Goal: Task Accomplishment & Management: Complete application form

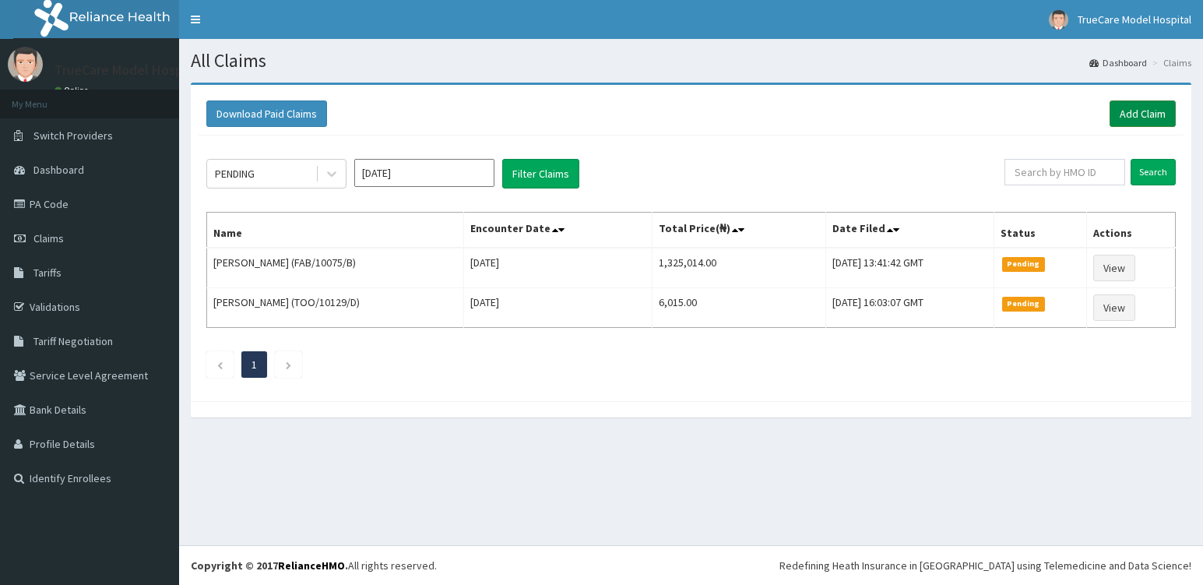
click at [1146, 107] on link "Add Claim" at bounding box center [1142, 113] width 66 height 26
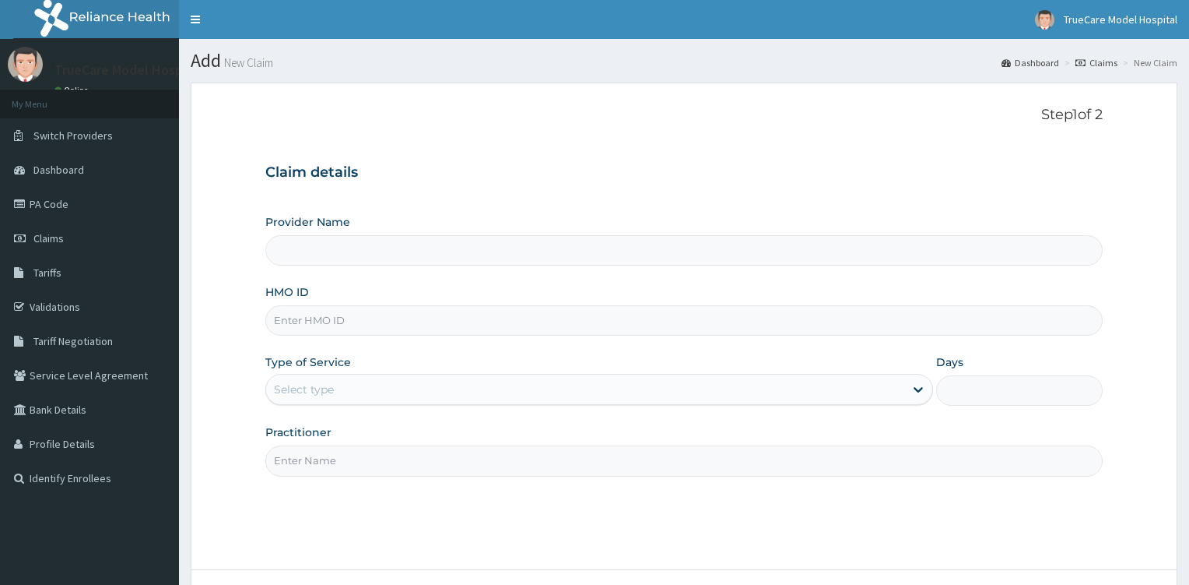
drag, startPoint x: 0, startPoint y: 0, endPoint x: 468, endPoint y: 328, distance: 571.2
click at [468, 328] on input "HMO ID" at bounding box center [684, 320] width 838 height 30
type input "TOO/100"
type input "TrueCare Model Hospital"
type input "TOO/10060/A"
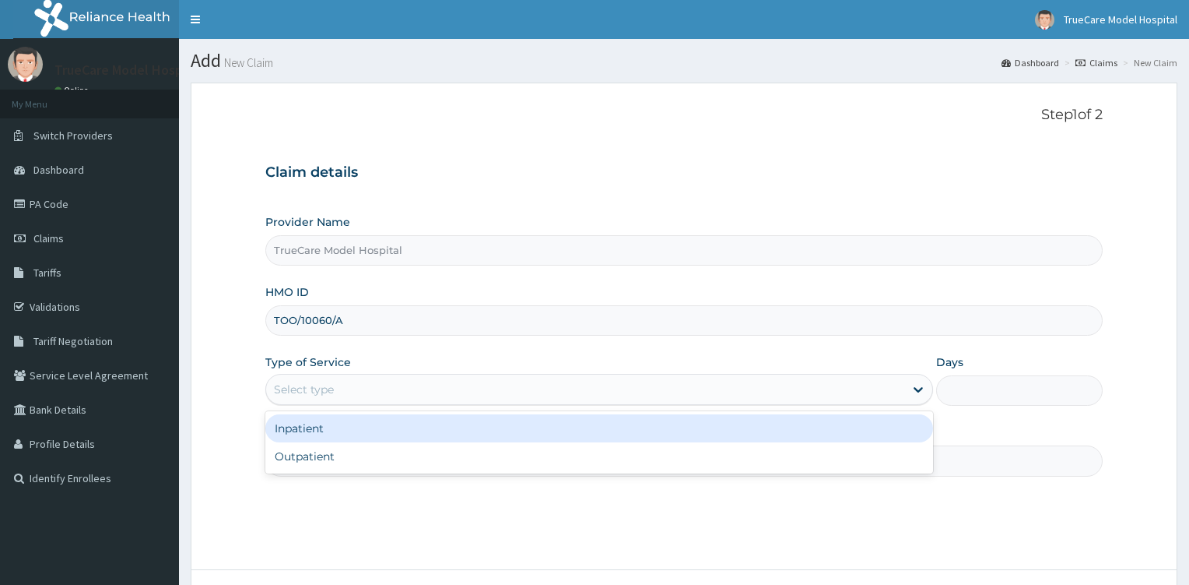
click at [867, 401] on div "Select type" at bounding box center [585, 389] width 638 height 25
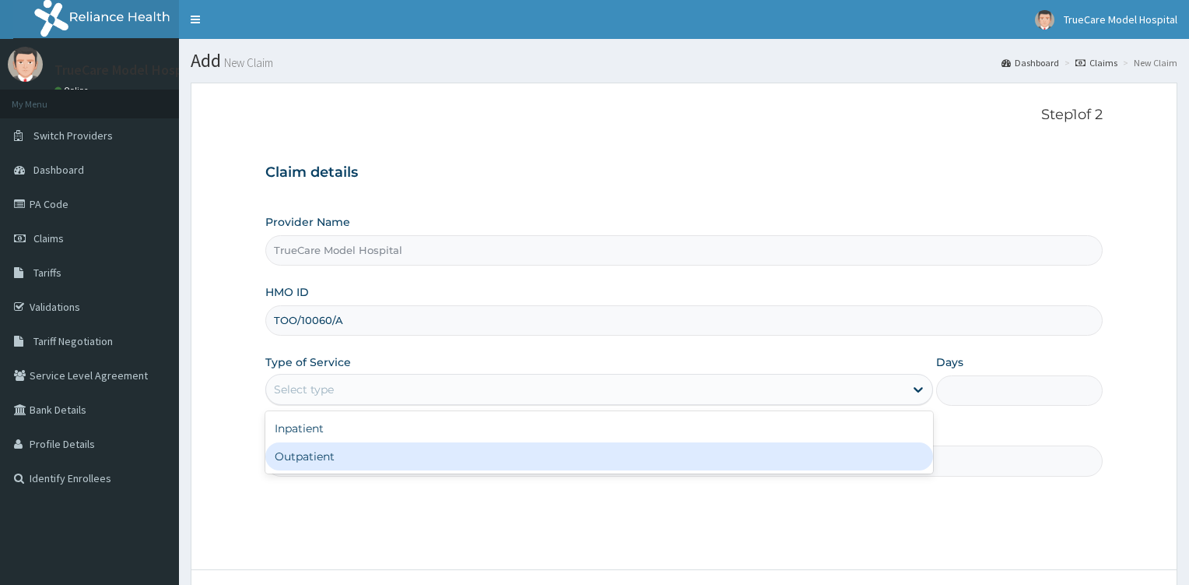
click at [449, 458] on div "Outpatient" at bounding box center [599, 456] width 668 height 28
type input "1"
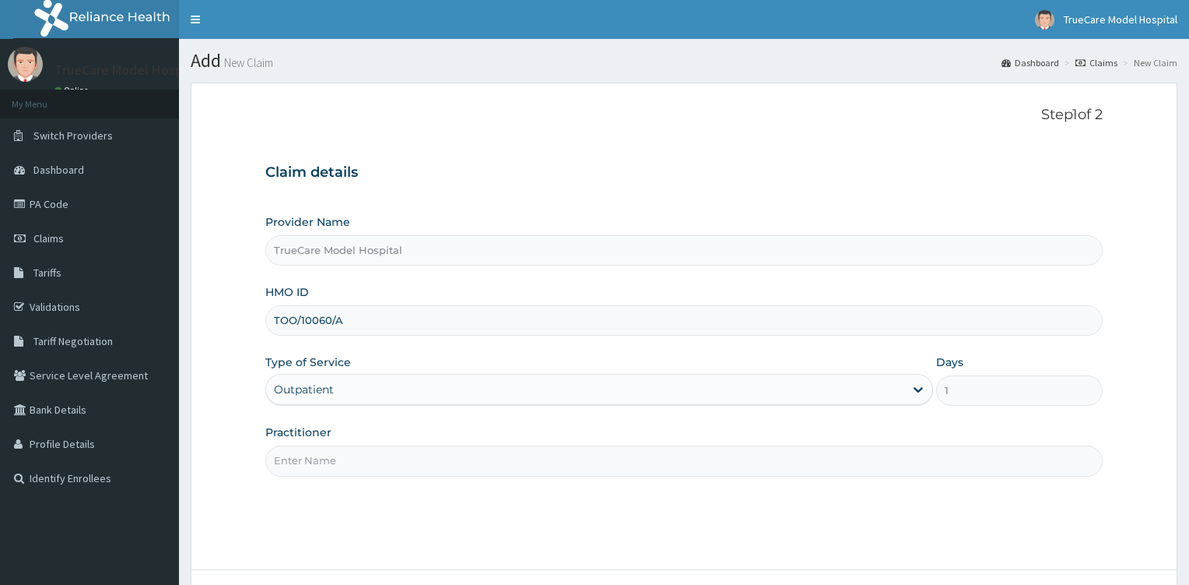
click at [449, 458] on input "Practitioner" at bounding box center [684, 460] width 838 height 30
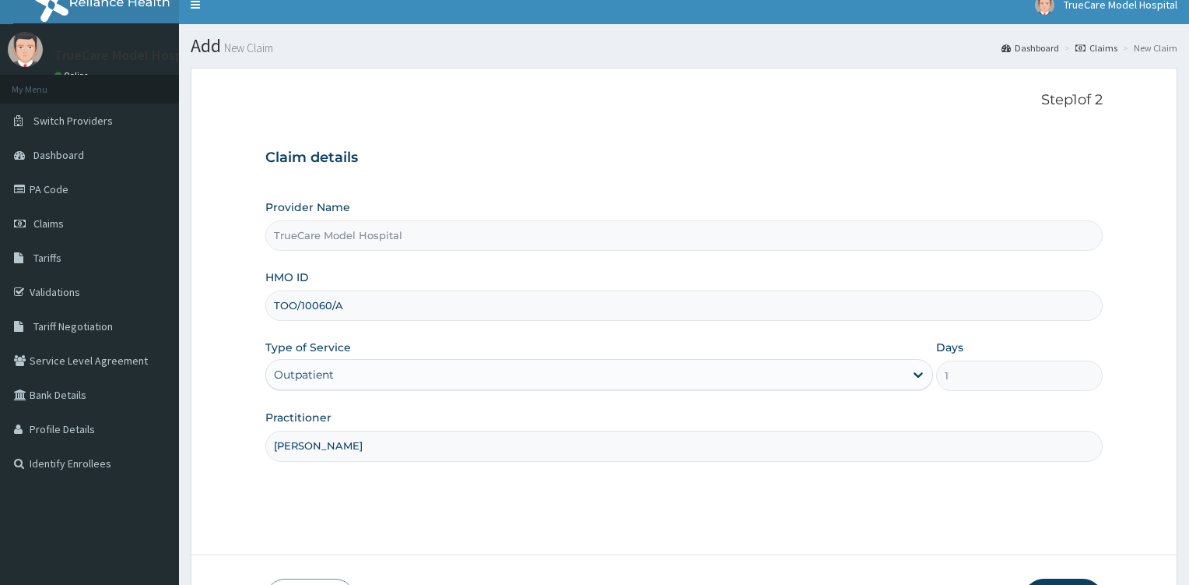
scroll to position [16, 0]
type input "[PERSON_NAME]"
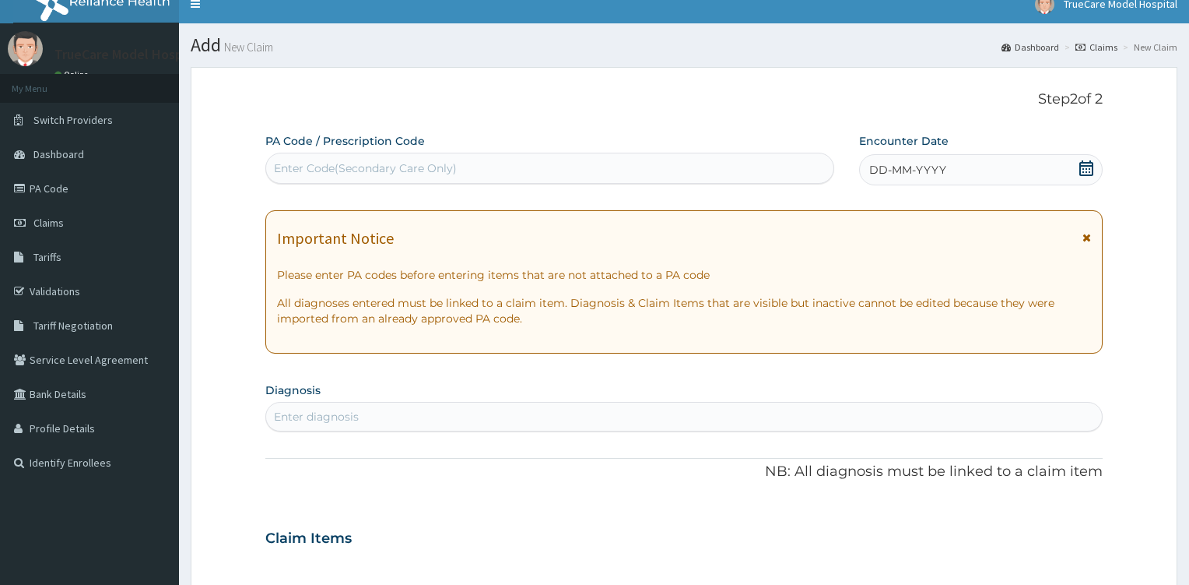
click at [1091, 168] on icon at bounding box center [1087, 168] width 14 height 16
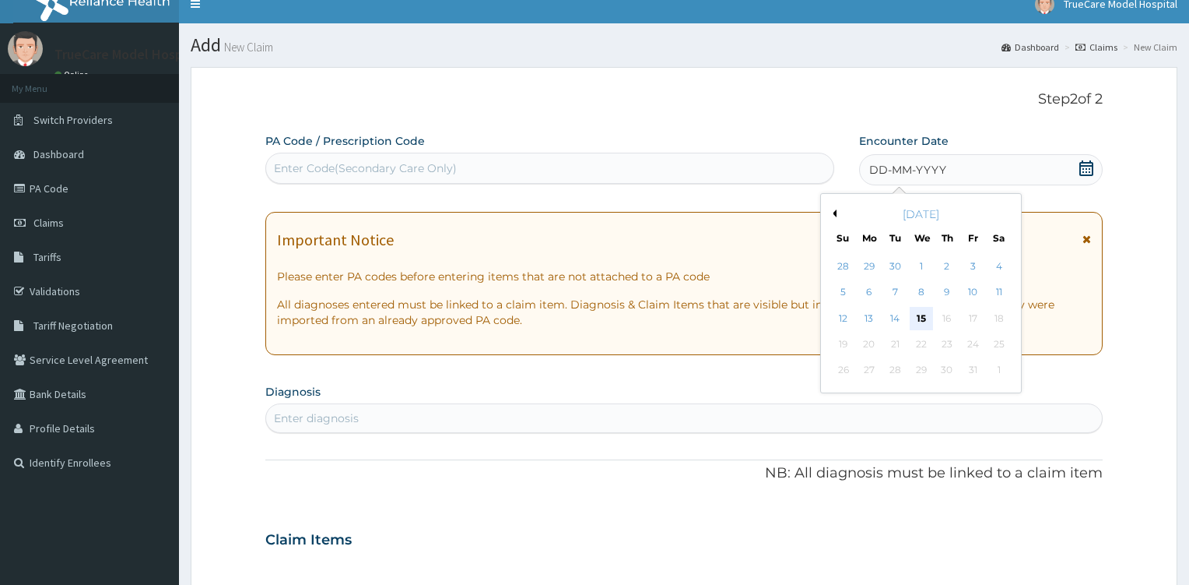
click at [920, 316] on div "15" at bounding box center [920, 318] width 23 height 23
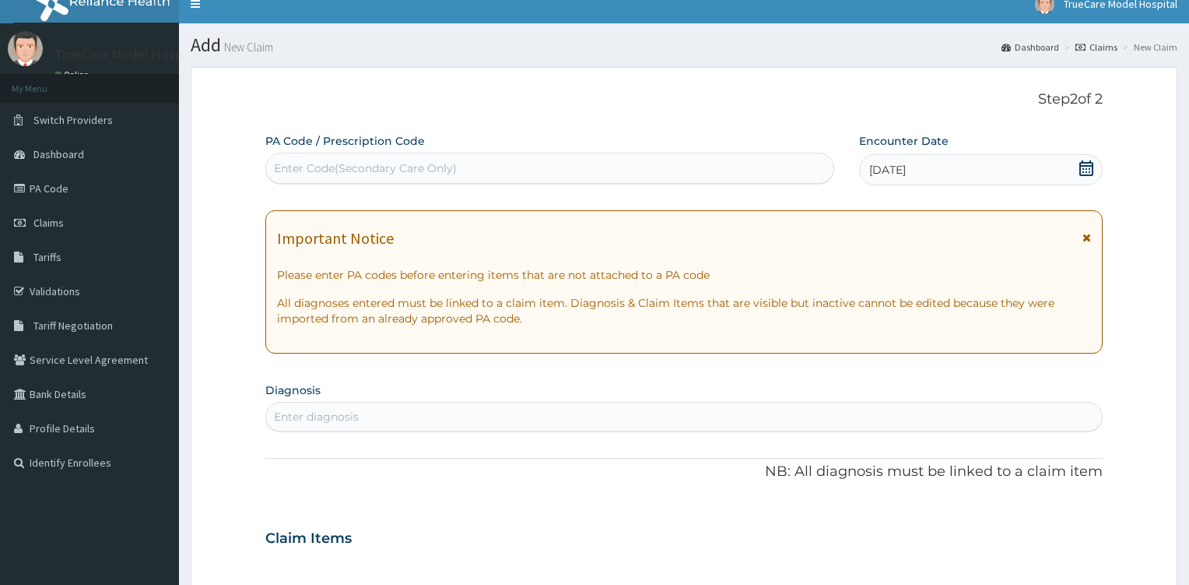
click at [461, 421] on div "Enter diagnosis" at bounding box center [684, 416] width 836 height 25
type input "[MEDICAL_DATA]"
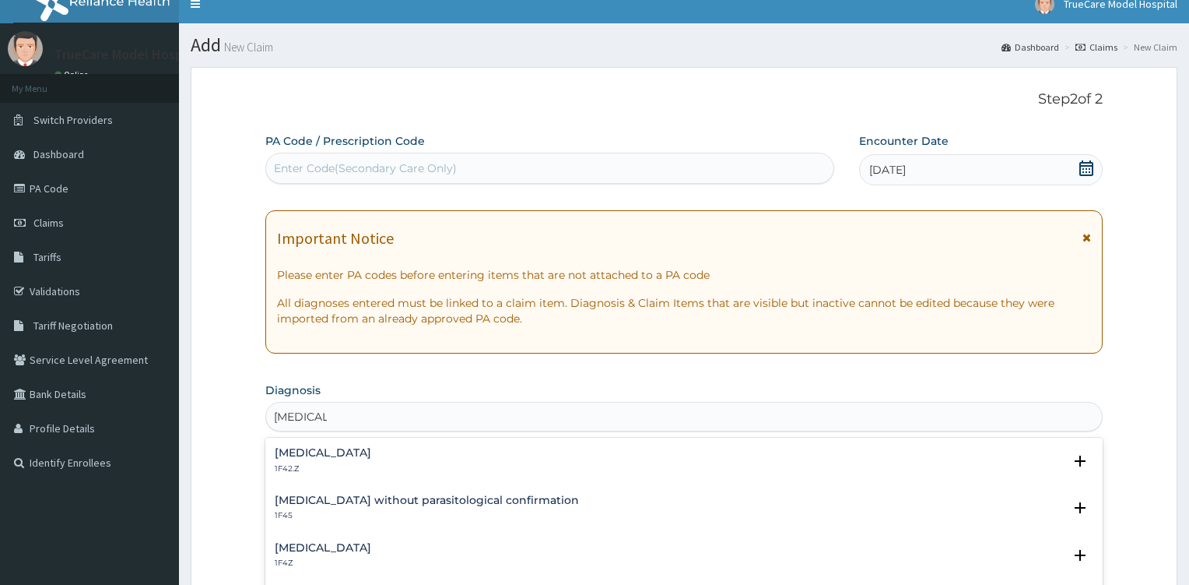
click at [371, 550] on h4 "[MEDICAL_DATA]" at bounding box center [323, 548] width 97 height 12
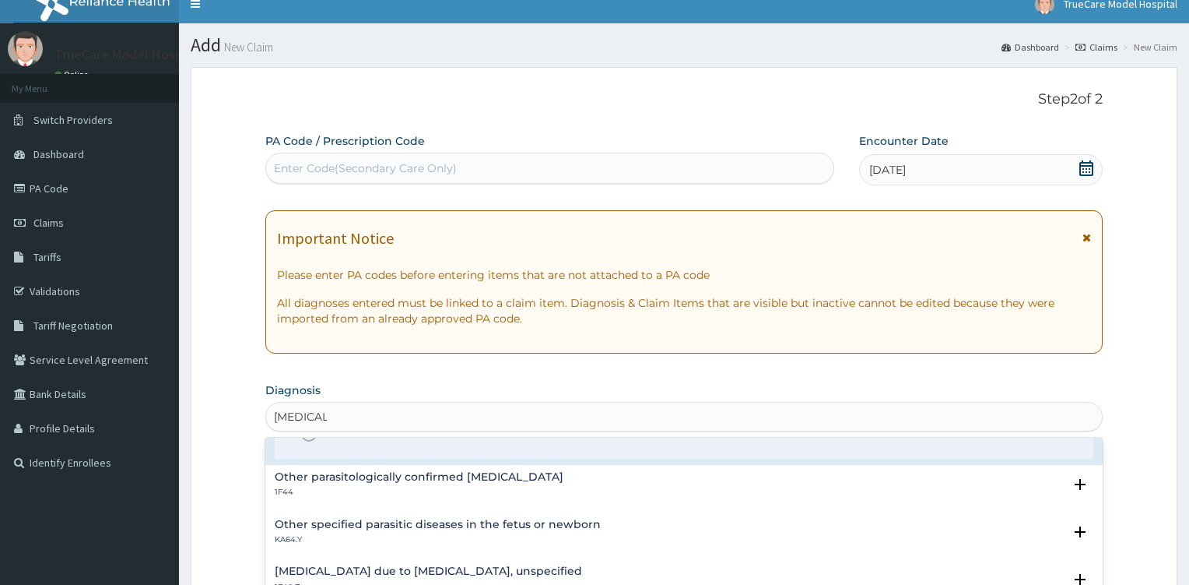
scroll to position [190, 0]
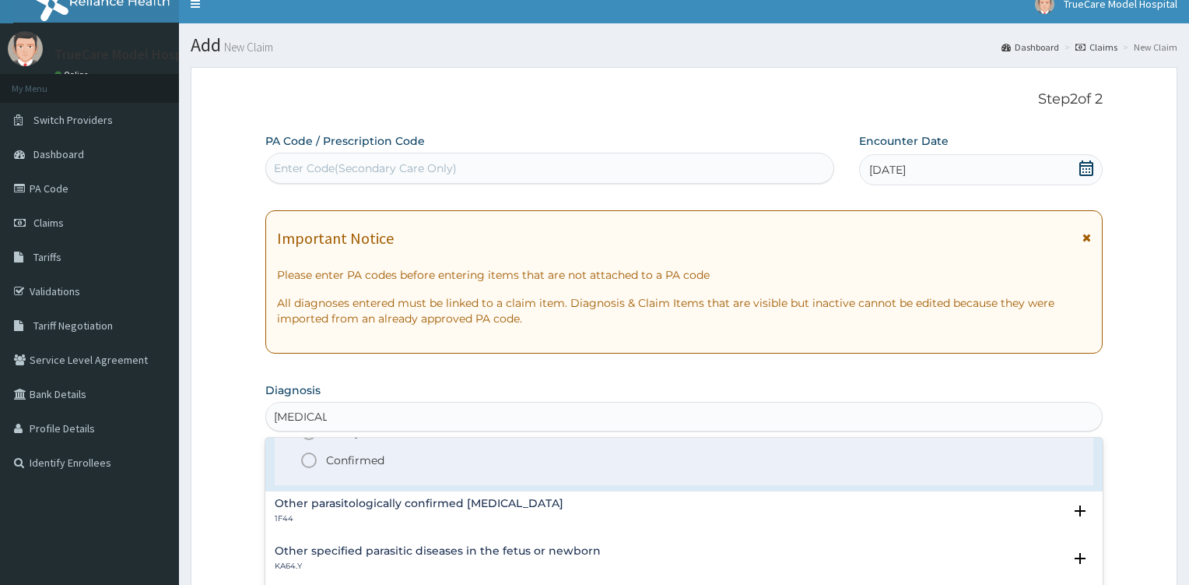
click at [310, 454] on icon "status option filled" at bounding box center [309, 460] width 19 height 19
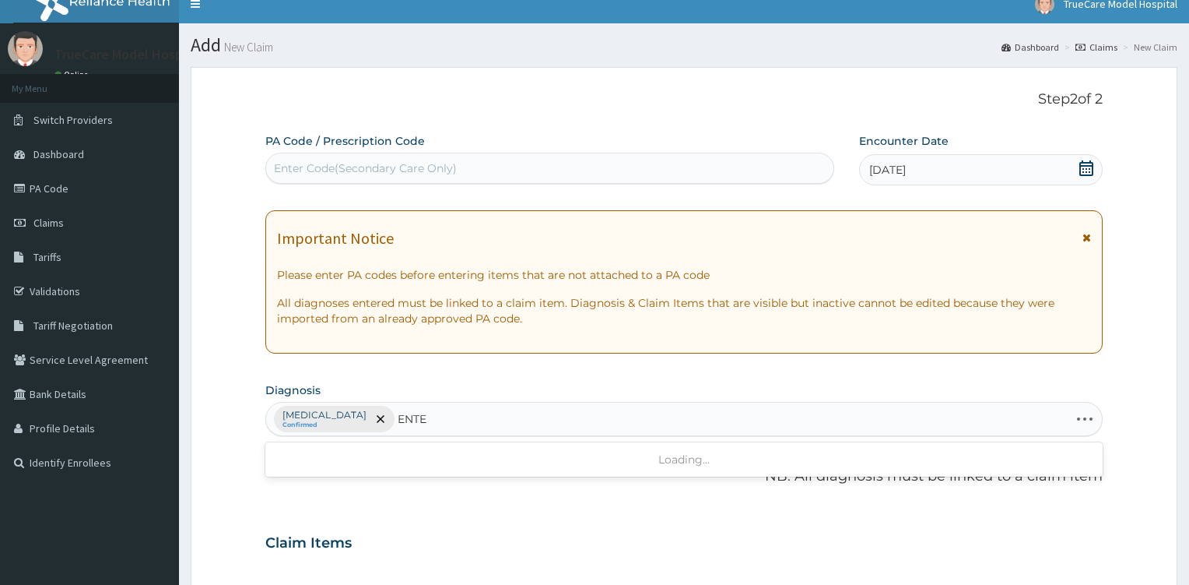
type input "ENTER"
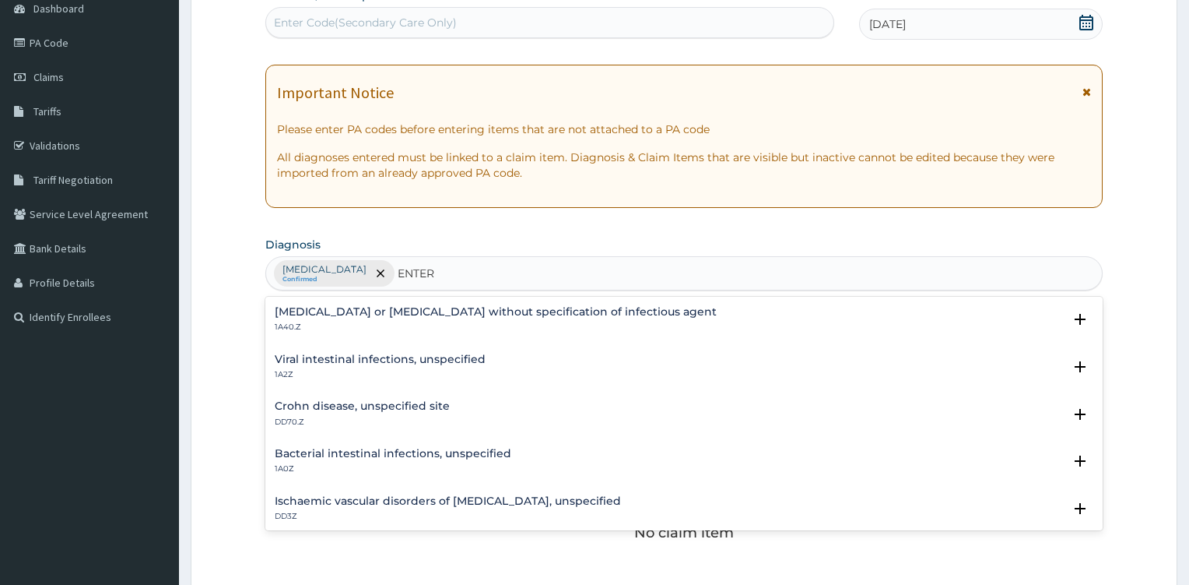
scroll to position [164, 0]
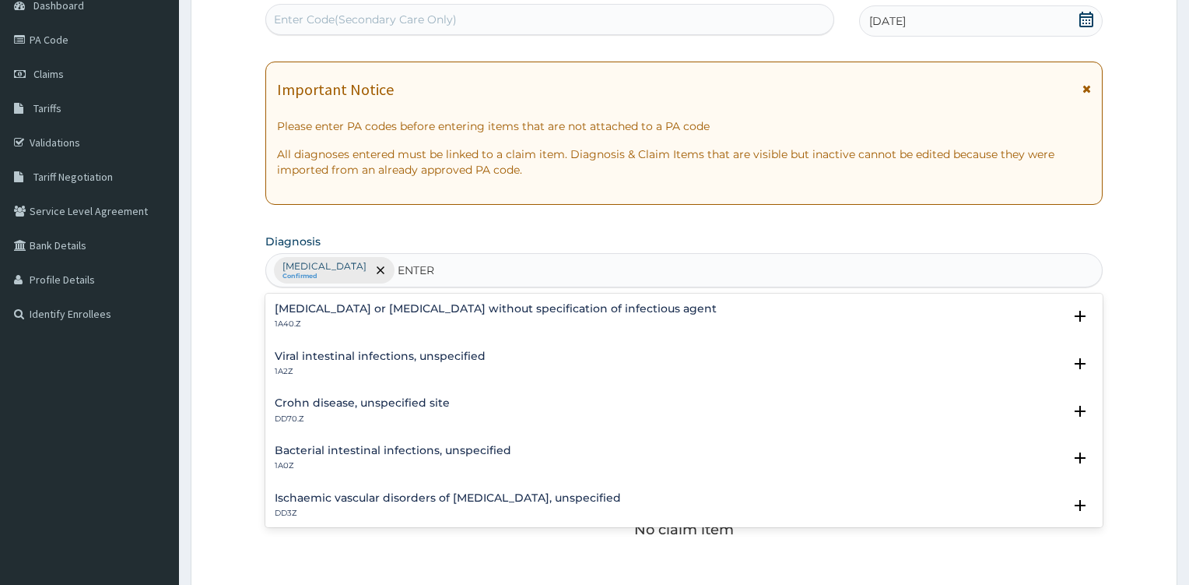
click at [385, 357] on h4 "Viral intestinal infections, unspecified" at bounding box center [380, 356] width 211 height 12
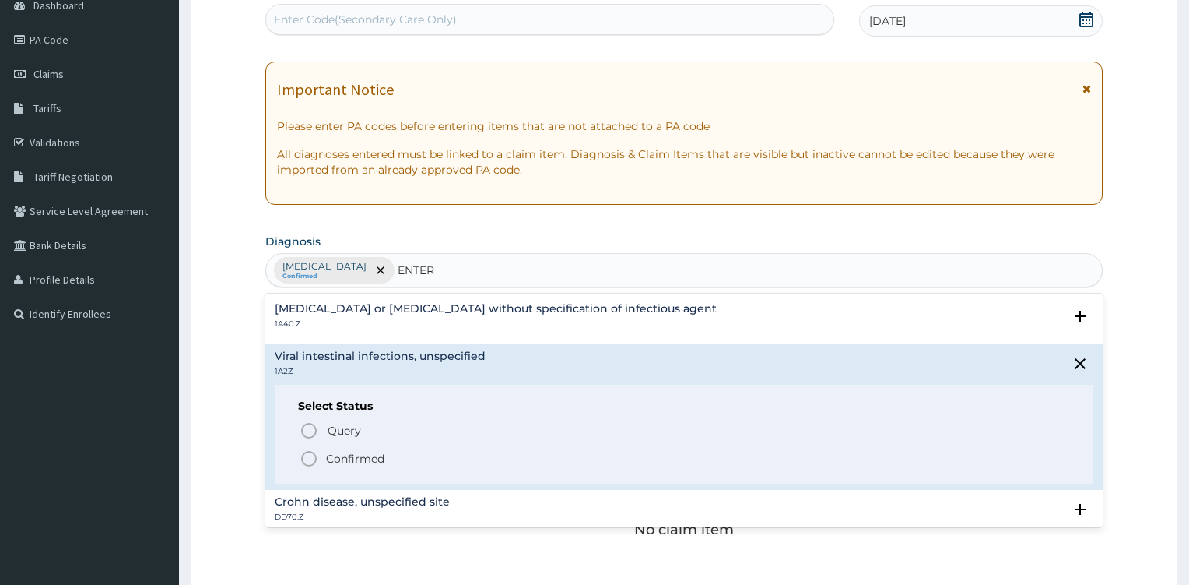
click at [310, 463] on icon "status option filled" at bounding box center [309, 458] width 19 height 19
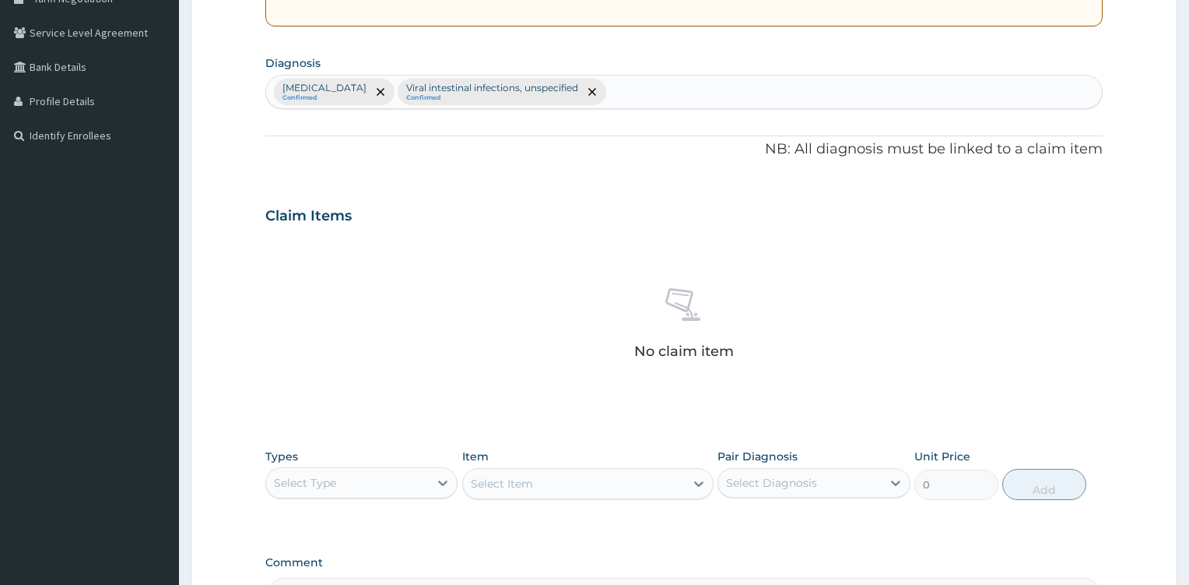
scroll to position [538, 0]
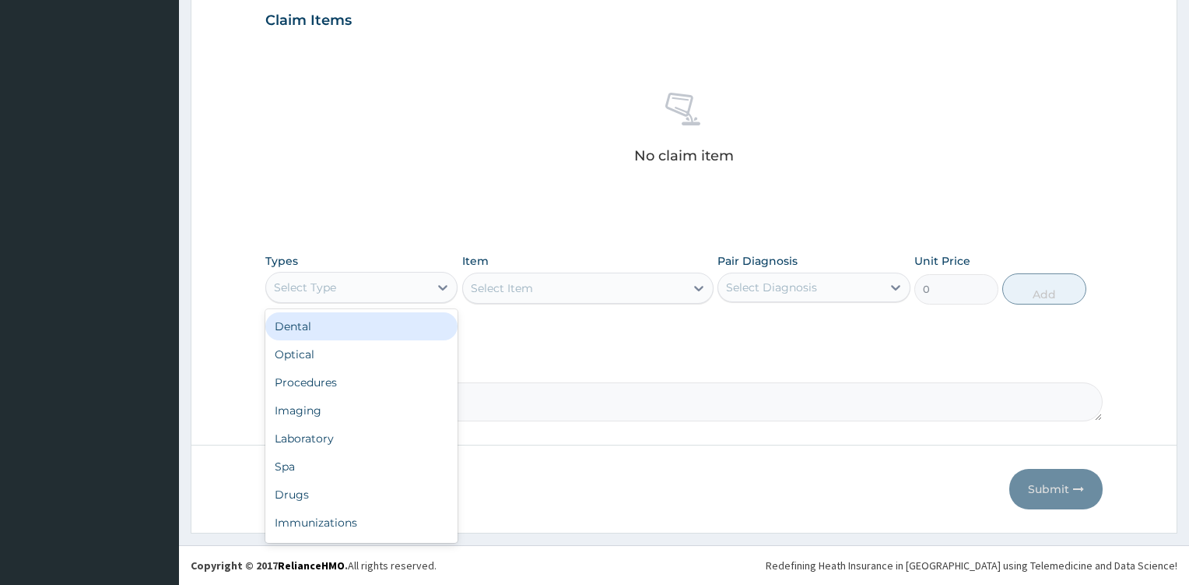
click at [426, 286] on div "Select Type" at bounding box center [347, 287] width 163 height 25
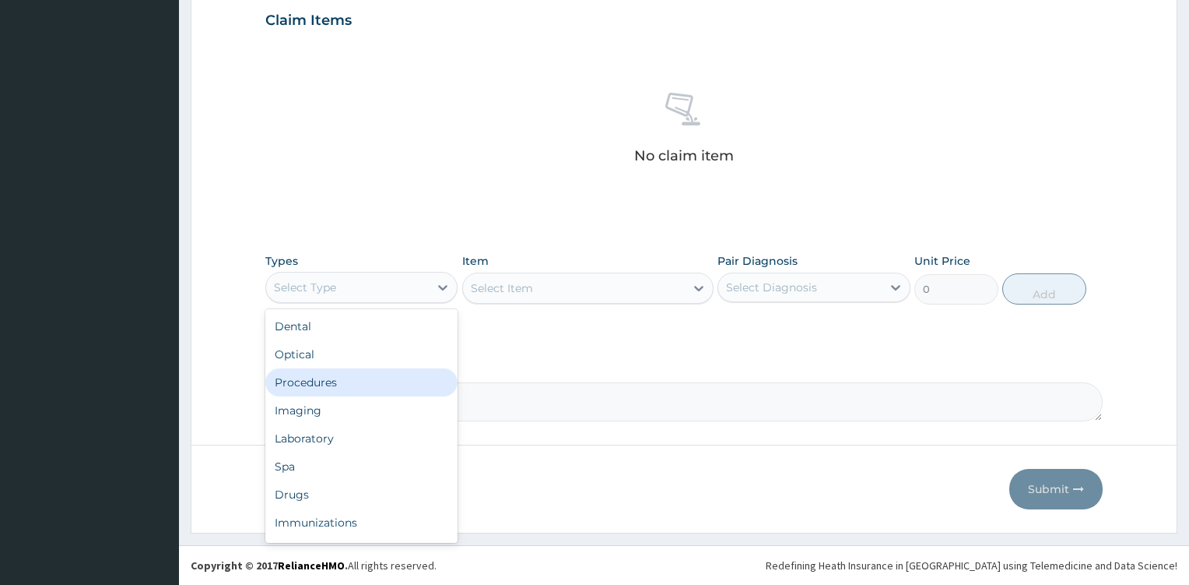
click at [371, 381] on div "Procedures" at bounding box center [361, 382] width 193 height 28
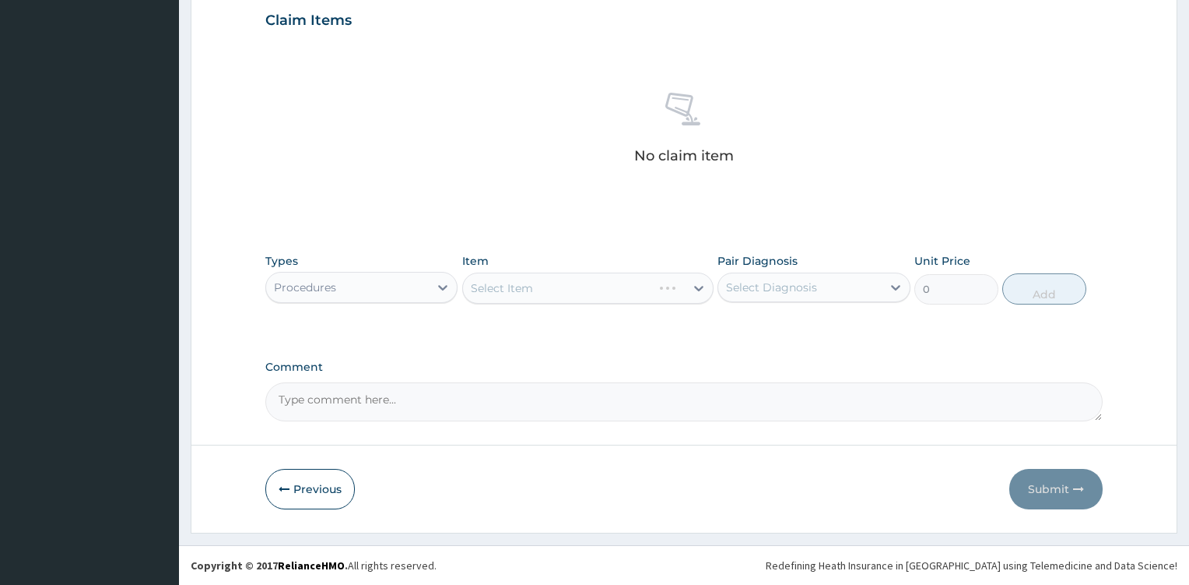
click at [697, 287] on div "Select Item" at bounding box center [587, 287] width 251 height 31
click at [691, 290] on div "Select Item" at bounding box center [587, 287] width 251 height 31
click at [681, 288] on div "Select Item" at bounding box center [574, 288] width 222 height 25
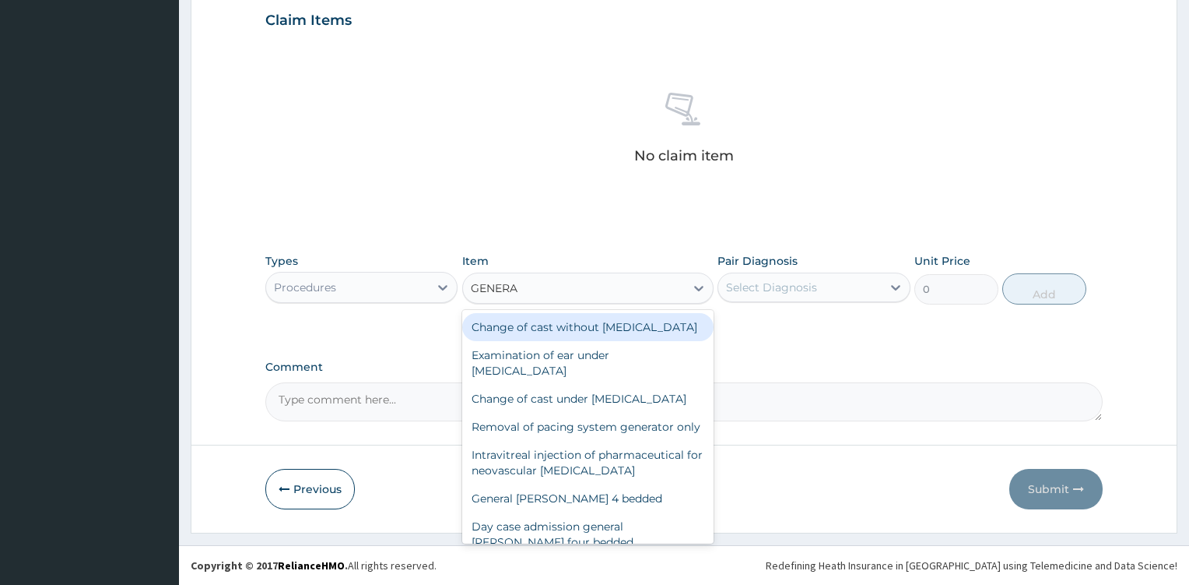
type input "GENERAL"
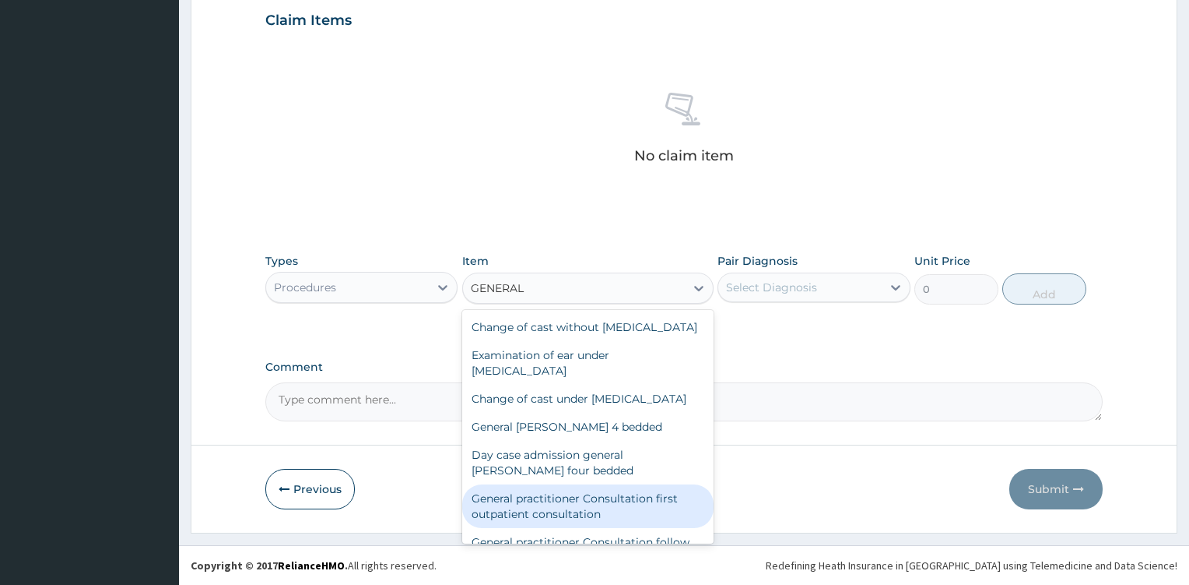
click at [613, 523] on div "General practitioner Consultation first outpatient consultation" at bounding box center [587, 506] width 251 height 44
type input "3600"
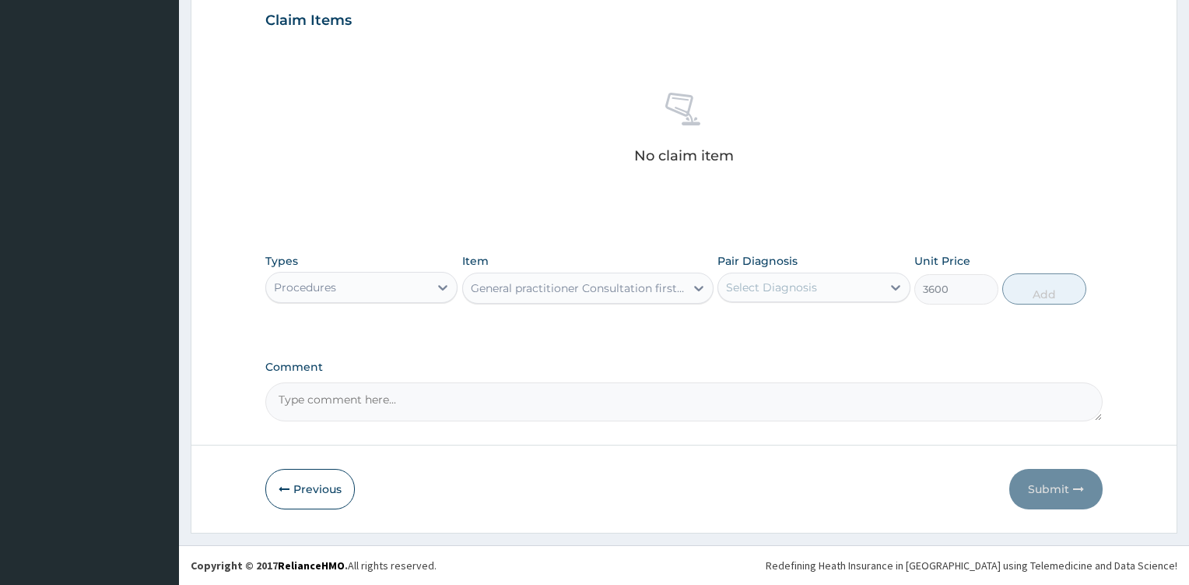
click at [852, 283] on div "Select Diagnosis" at bounding box center [799, 287] width 163 height 25
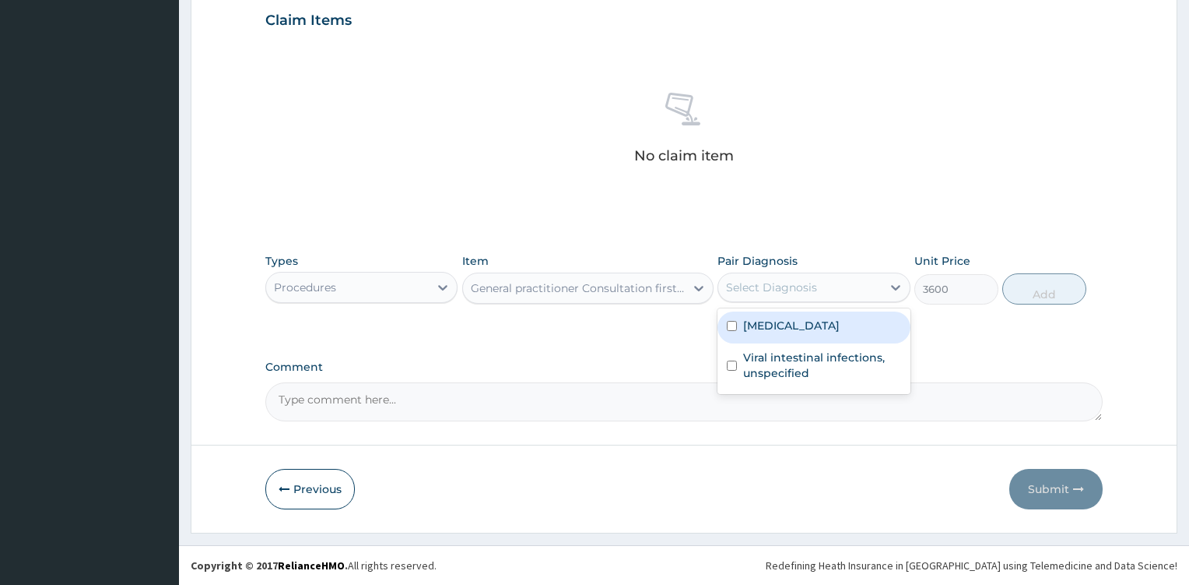
click at [806, 319] on label "[MEDICAL_DATA]" at bounding box center [791, 326] width 97 height 16
checkbox input "true"
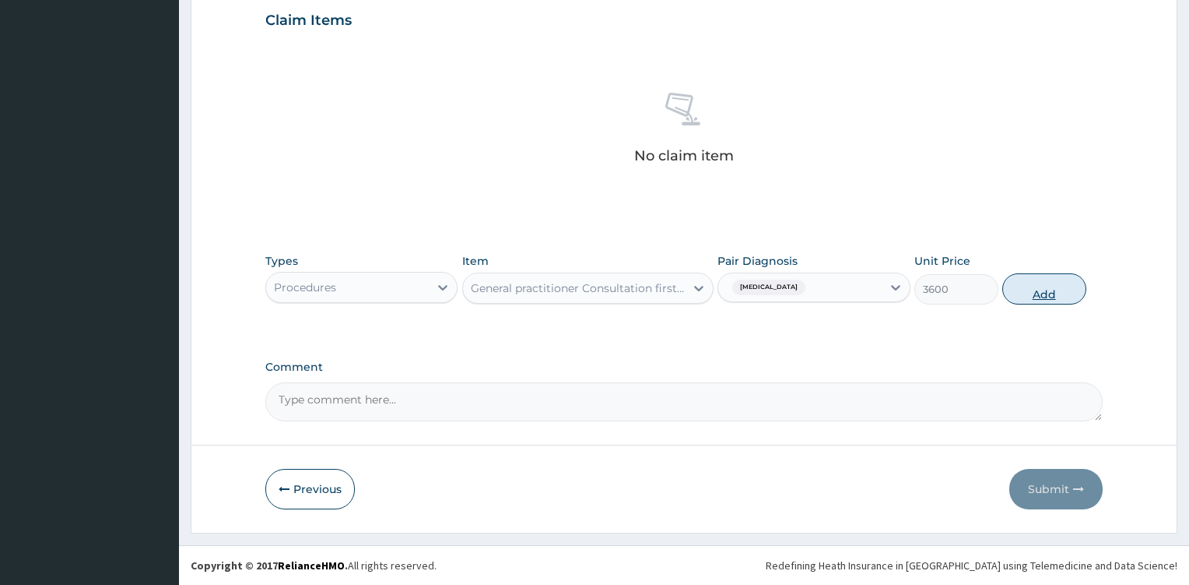
click at [1057, 293] on button "Add" at bounding box center [1045, 288] width 84 height 31
type input "0"
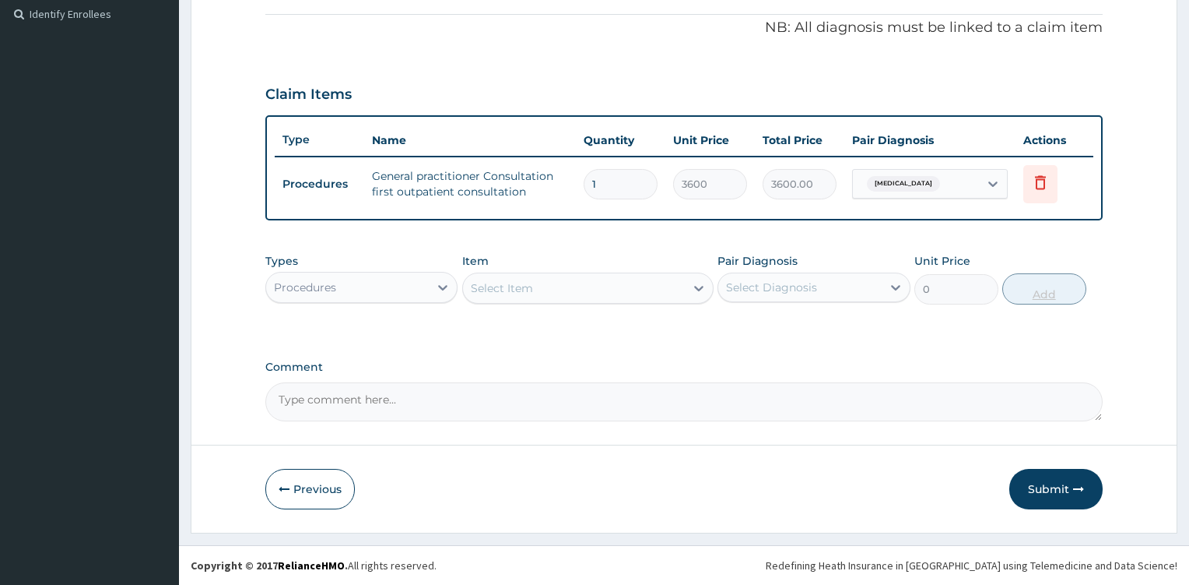
scroll to position [464, 0]
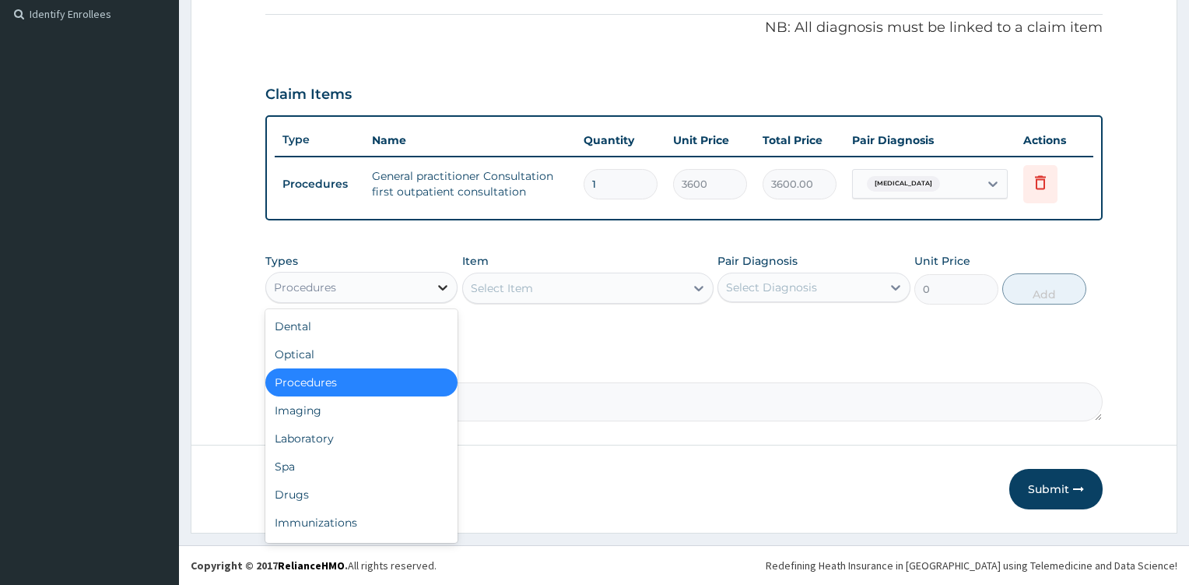
click at [432, 290] on div at bounding box center [443, 287] width 28 height 28
click at [331, 437] on div "Laboratory" at bounding box center [361, 438] width 193 height 28
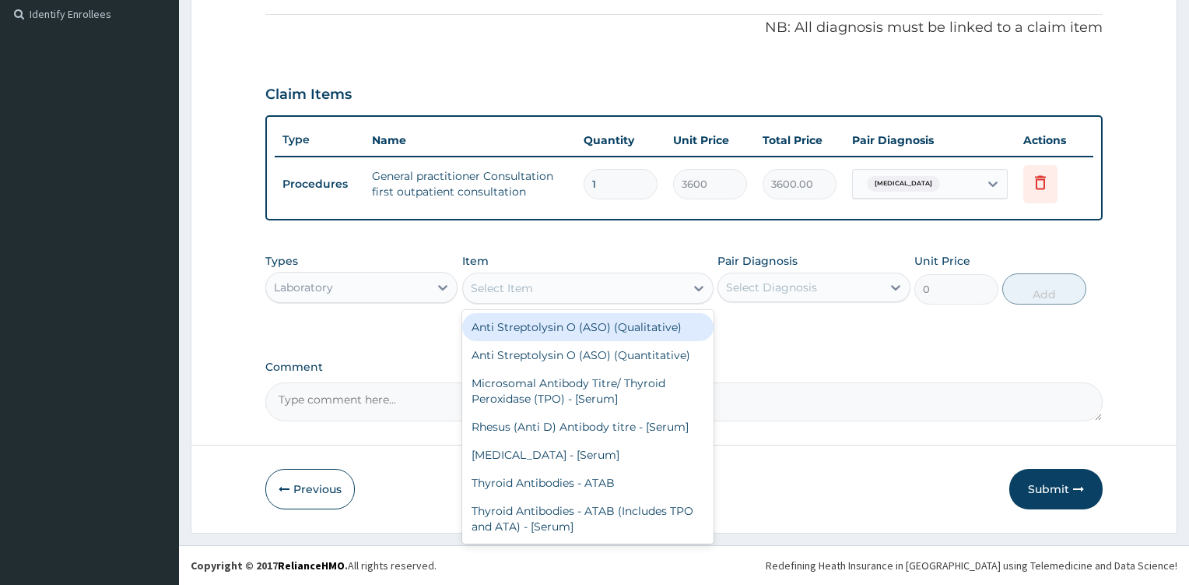
click at [669, 293] on div "Select Item" at bounding box center [574, 288] width 222 height 25
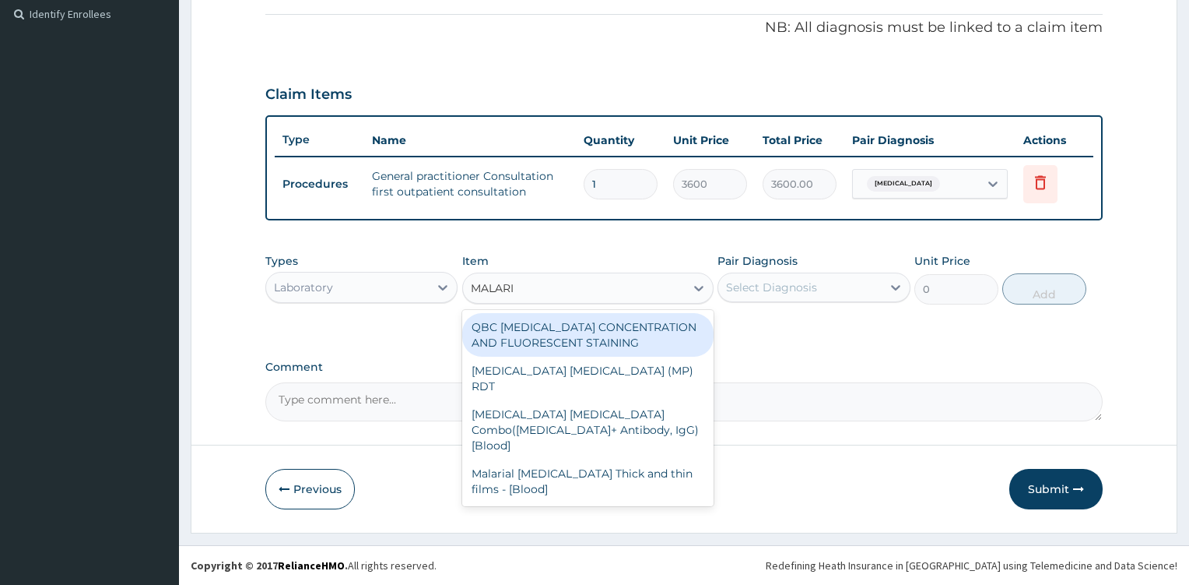
type input "[MEDICAL_DATA]"
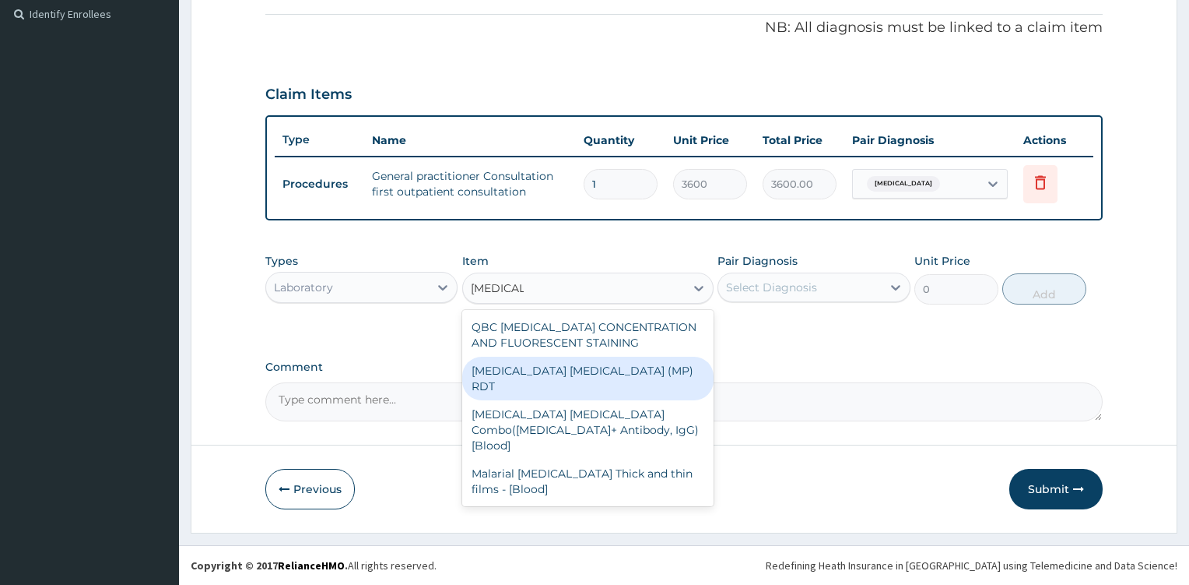
click at [646, 376] on div "[MEDICAL_DATA] [MEDICAL_DATA] (MP) RDT" at bounding box center [587, 379] width 251 height 44
type input "2100"
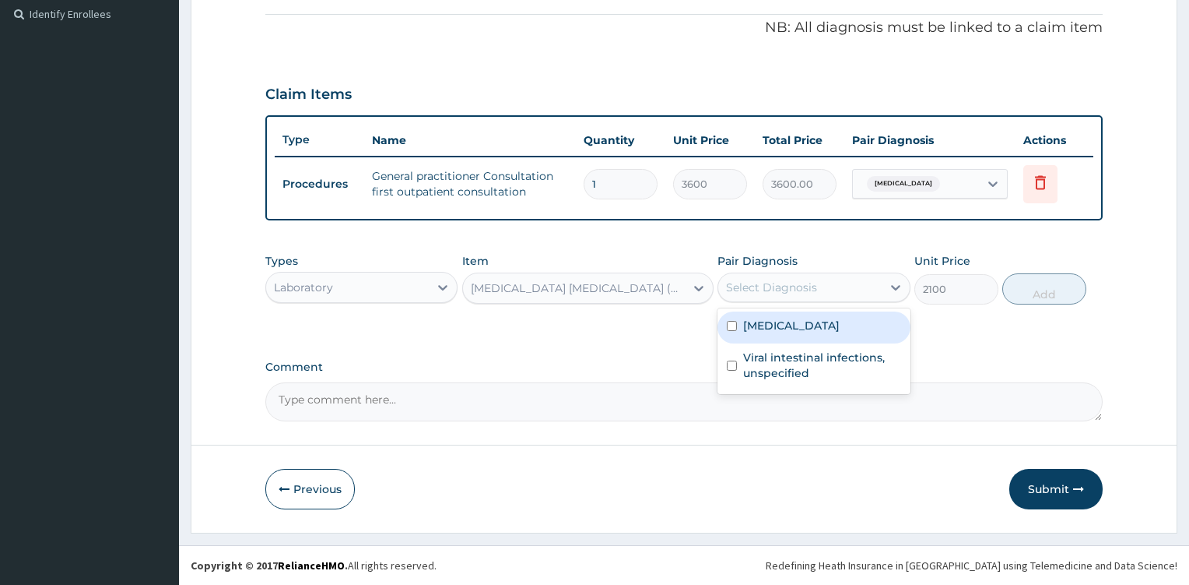
click at [873, 284] on div "Select Diagnosis" at bounding box center [799, 287] width 163 height 25
click at [840, 321] on label "[MEDICAL_DATA]" at bounding box center [791, 326] width 97 height 16
checkbox input "true"
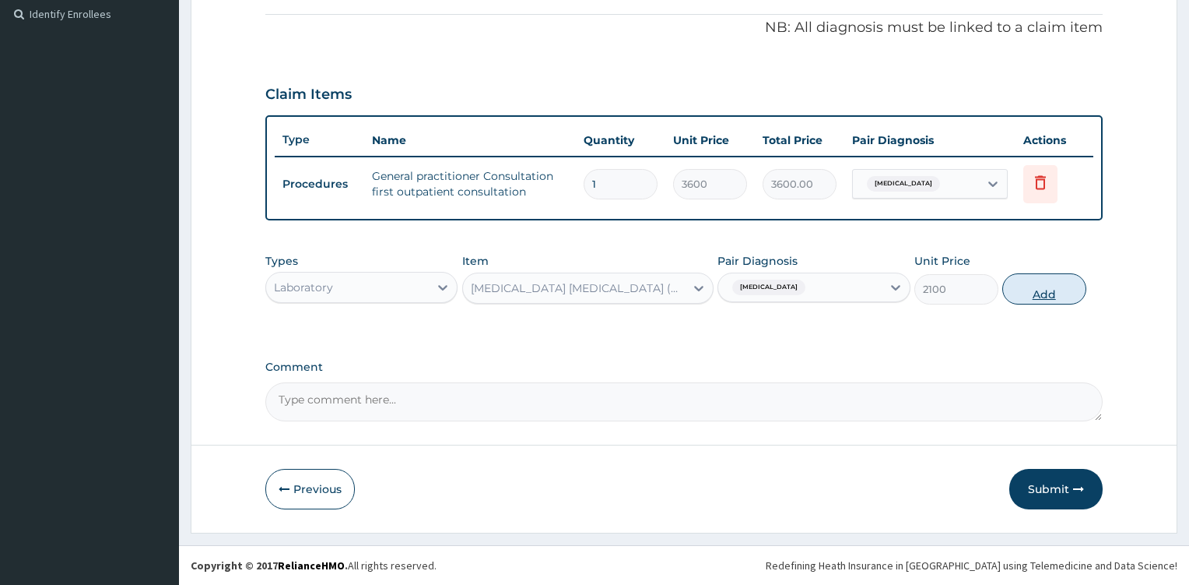
click at [1033, 293] on button "Add" at bounding box center [1045, 288] width 84 height 31
type input "0"
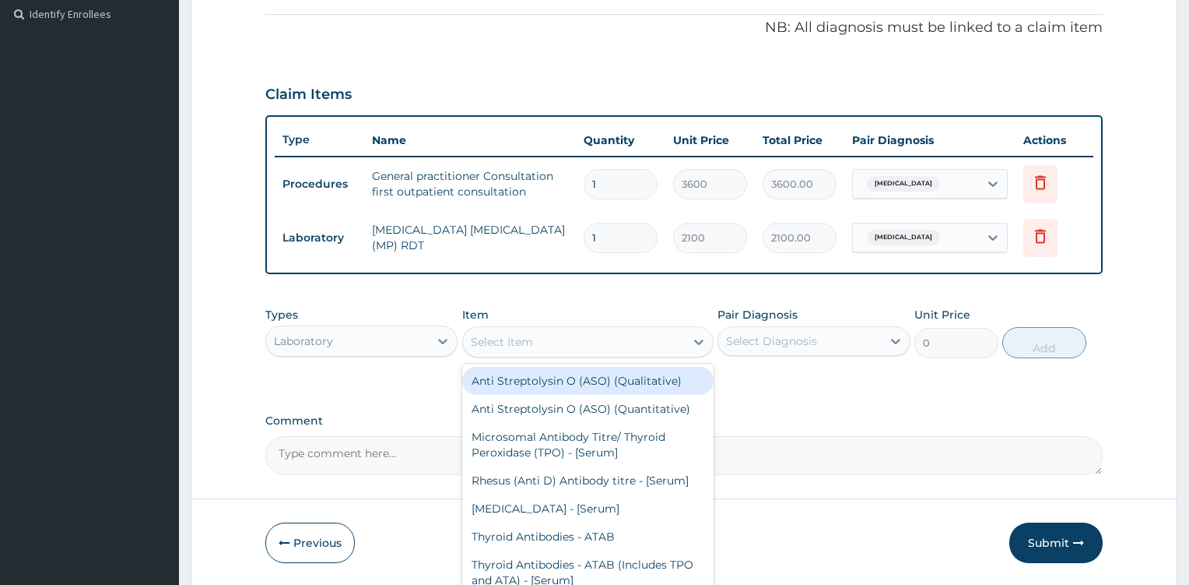
click at [638, 339] on div "Select Item" at bounding box center [574, 341] width 222 height 25
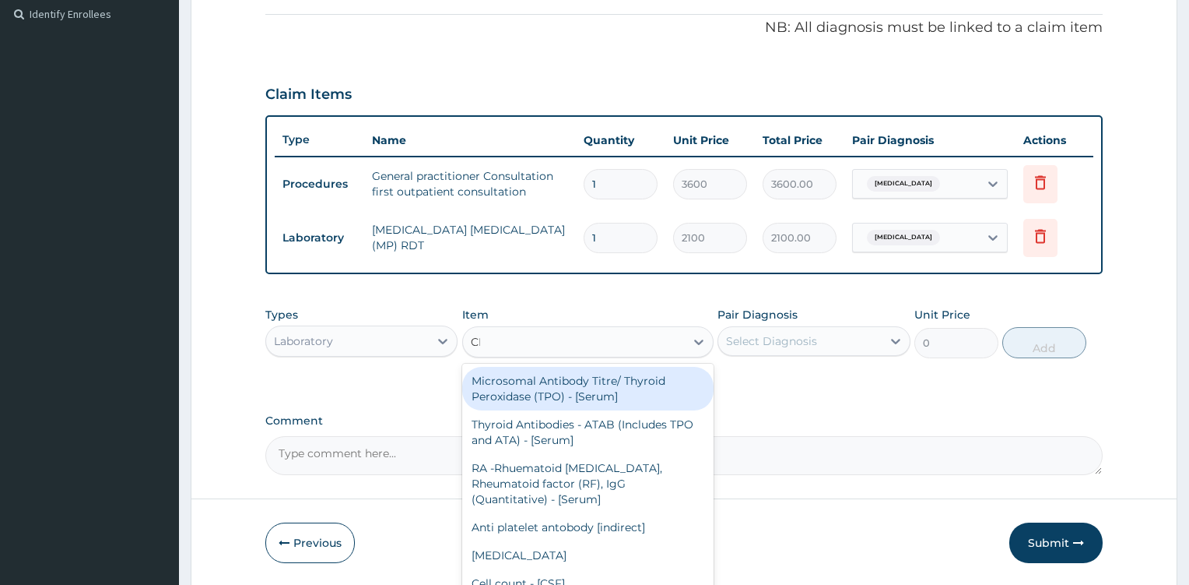
type input "CBC"
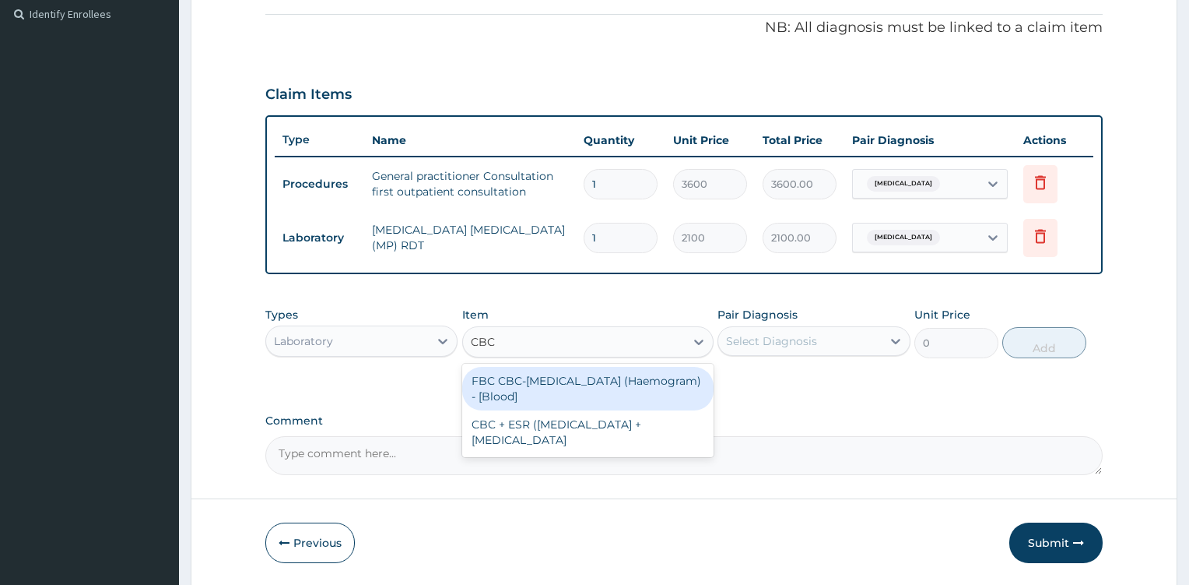
click at [609, 378] on div "FBC CBC-[MEDICAL_DATA] (Haemogram) - [Blood]" at bounding box center [587, 389] width 251 height 44
type input "4200"
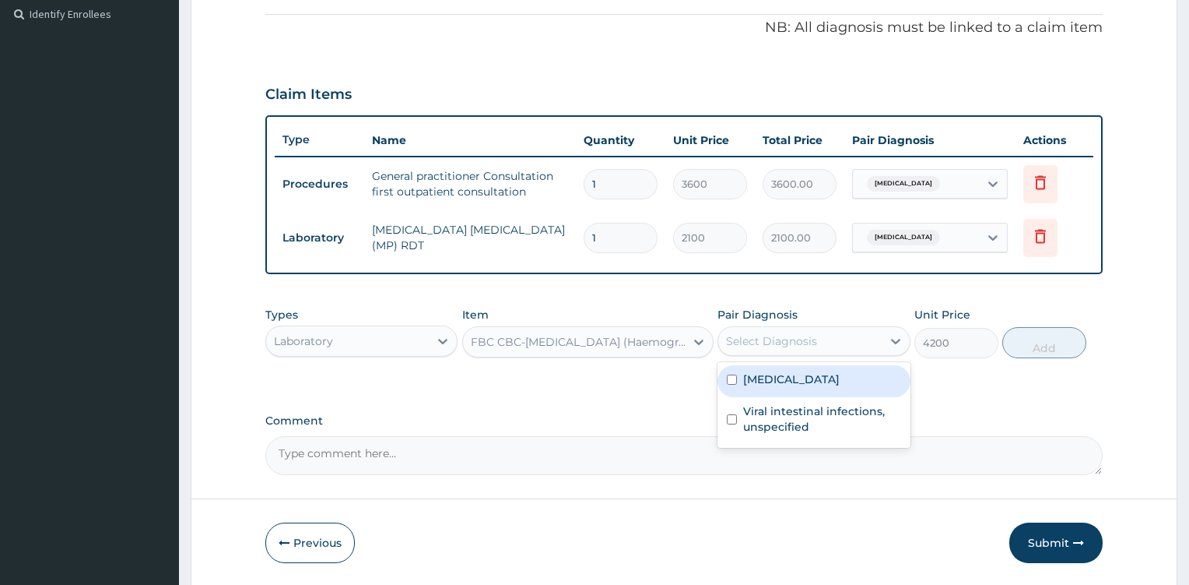
click at [846, 350] on div "Select Diagnosis" at bounding box center [799, 340] width 163 height 25
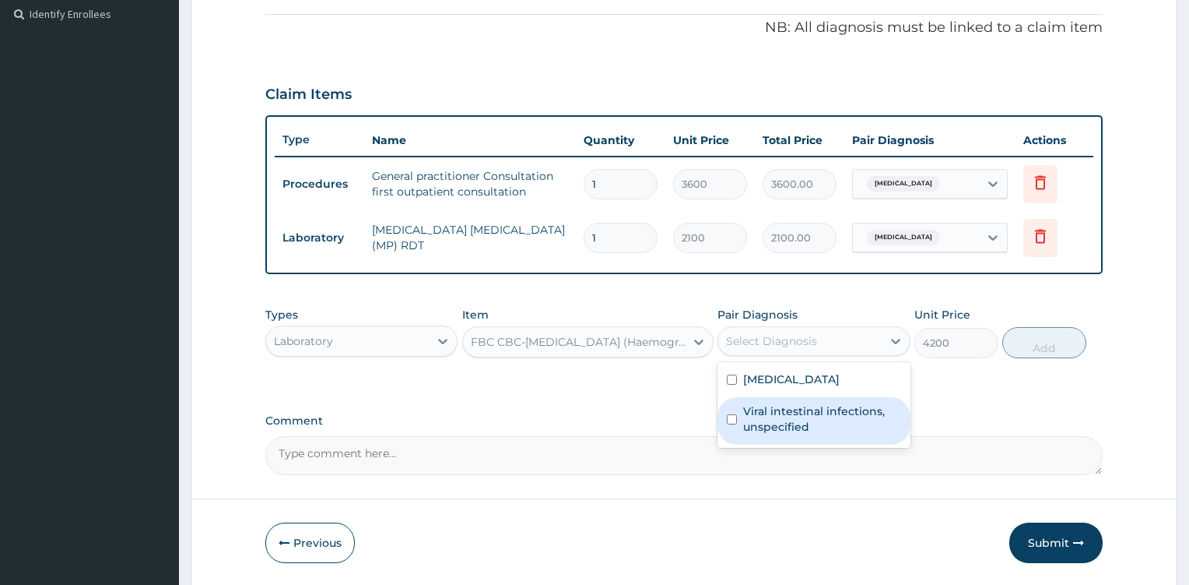
click at [789, 413] on label "Viral intestinal infections, unspecified" at bounding box center [822, 418] width 158 height 31
checkbox input "true"
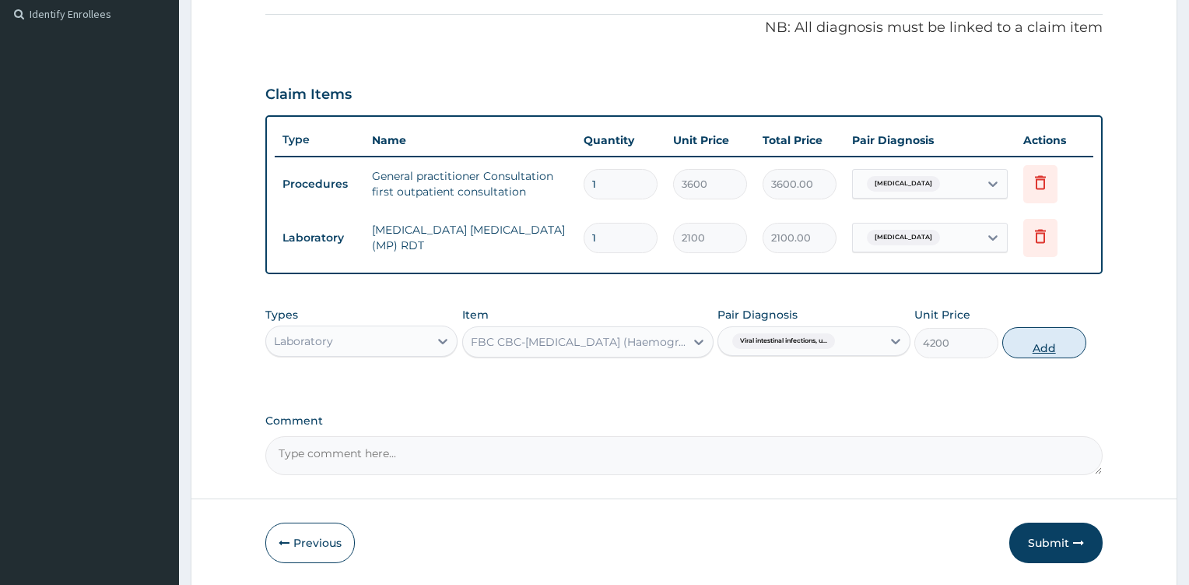
click at [1035, 339] on button "Add" at bounding box center [1045, 342] width 84 height 31
type input "0"
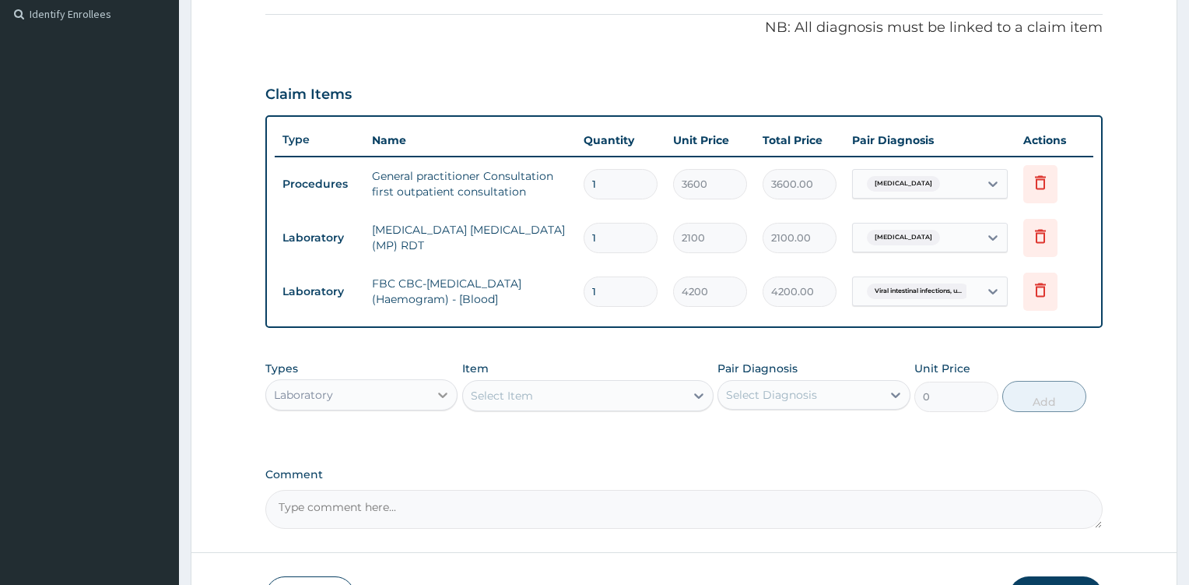
click at [447, 399] on icon at bounding box center [443, 395] width 16 height 16
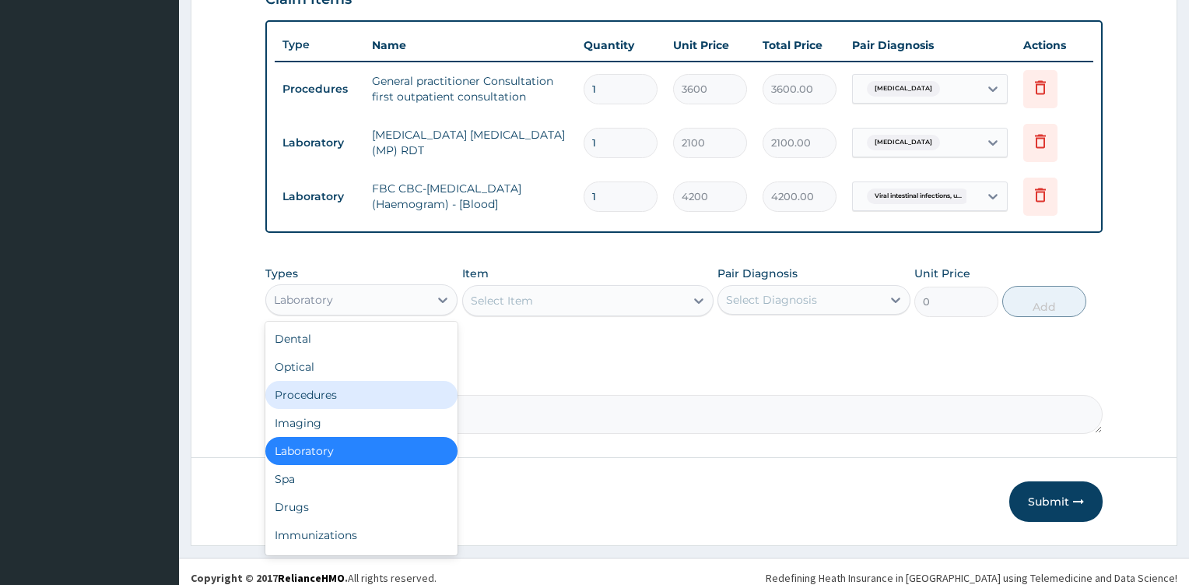
scroll to position [571, 0]
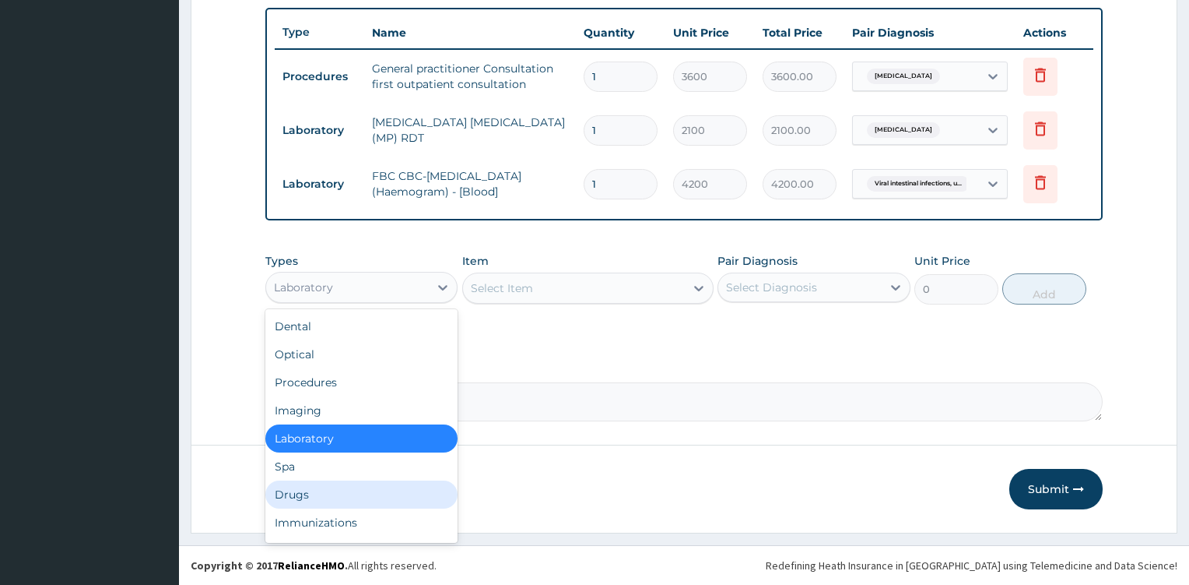
click at [397, 503] on div "Drugs" at bounding box center [361, 494] width 193 height 28
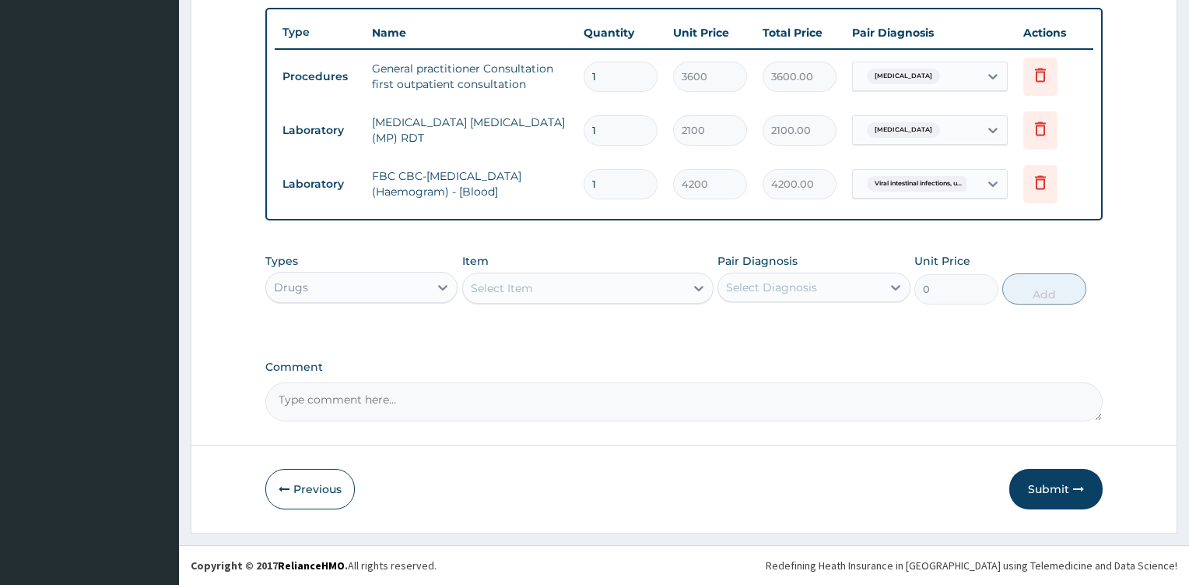
click at [683, 298] on div "Select Item" at bounding box center [574, 288] width 222 height 25
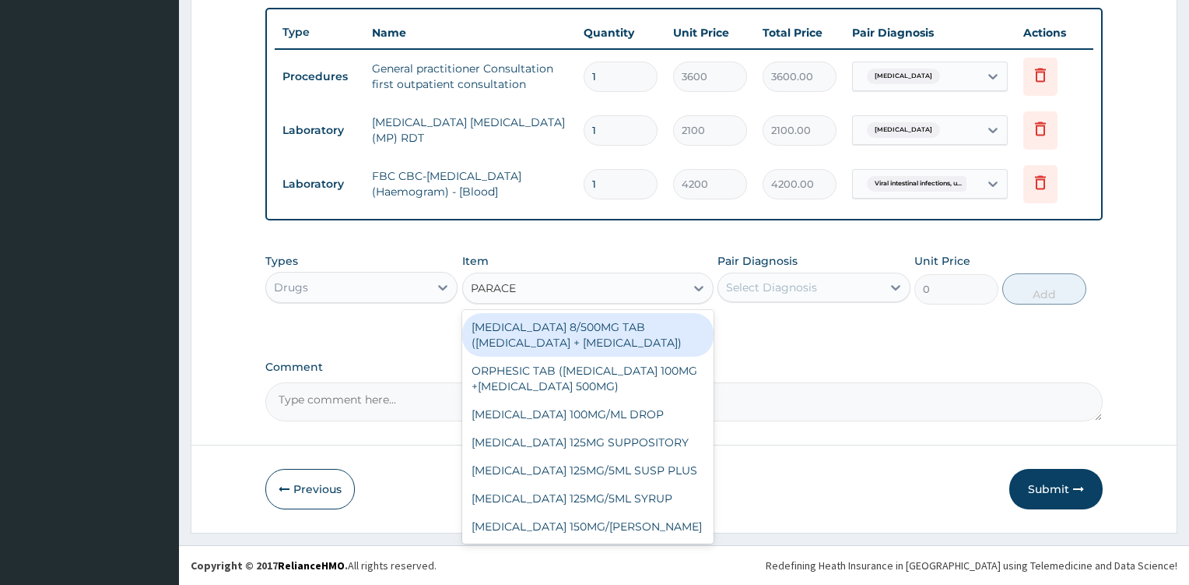
type input "PARACET"
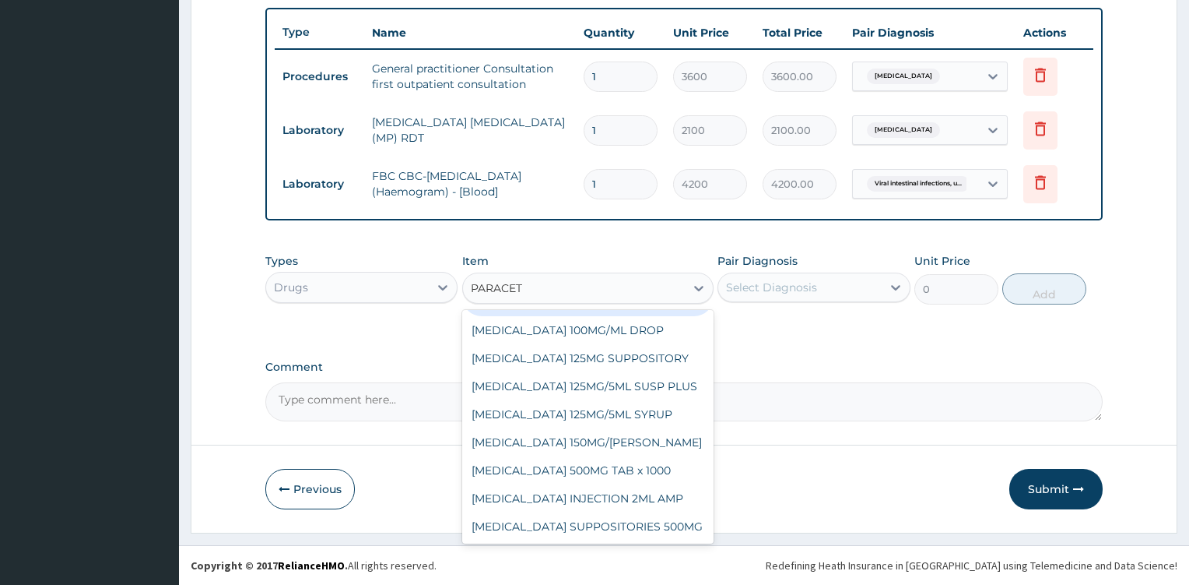
scroll to position [100, 0]
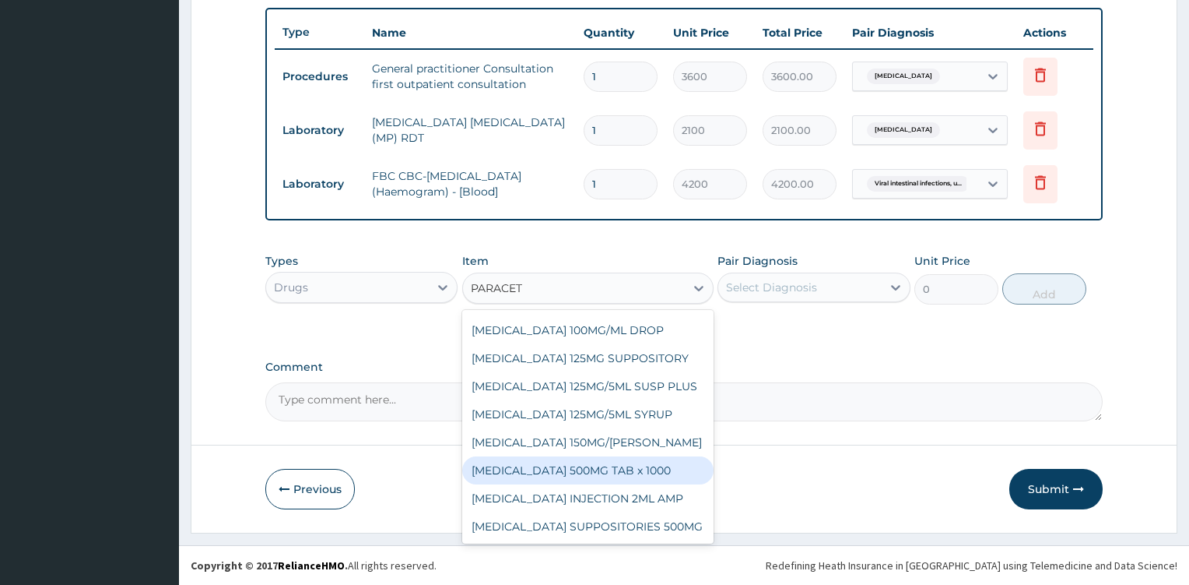
click at [644, 464] on div "[MEDICAL_DATA] 500MG TAB x 1000" at bounding box center [587, 470] width 251 height 28
type input "11.025"
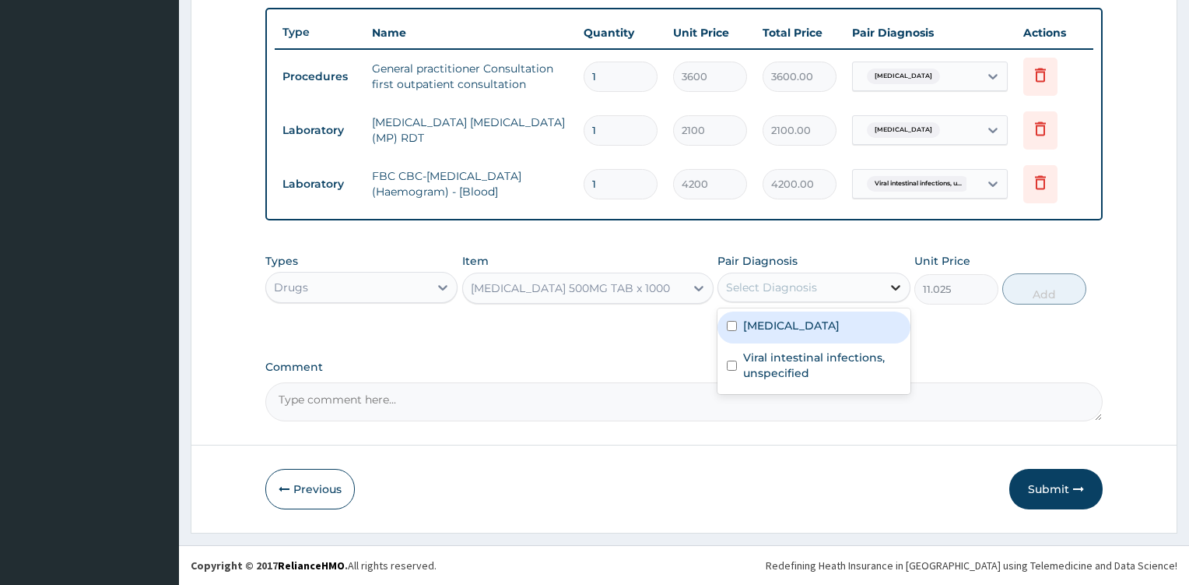
click at [898, 293] on icon at bounding box center [896, 287] width 16 height 16
click at [838, 332] on label "[MEDICAL_DATA]" at bounding box center [791, 326] width 97 height 16
checkbox input "true"
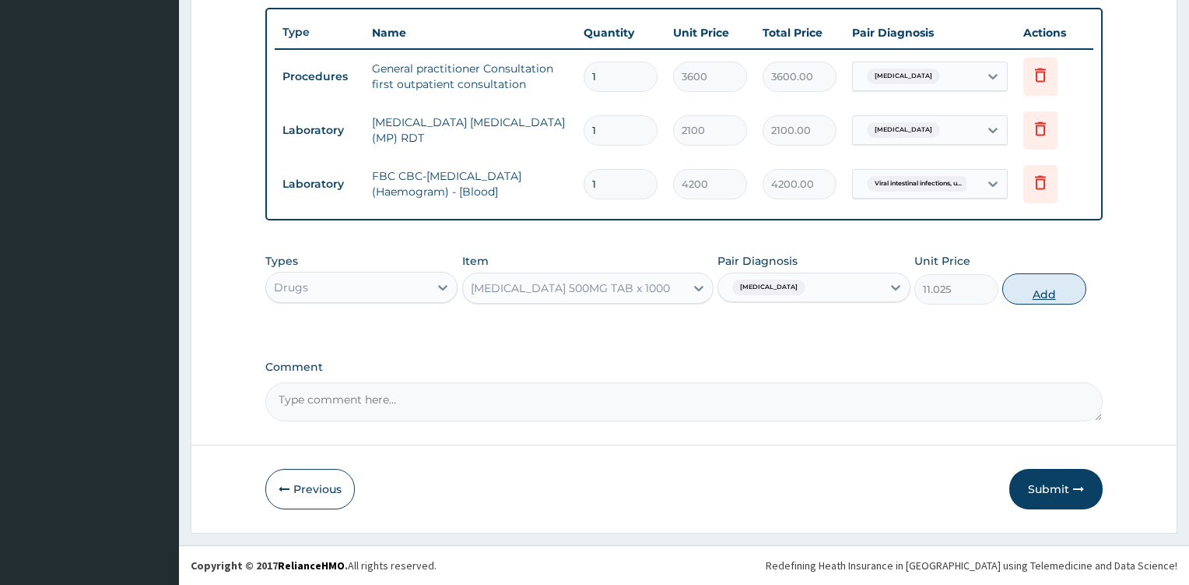
click at [1050, 293] on button "Add" at bounding box center [1045, 288] width 84 height 31
type input "0"
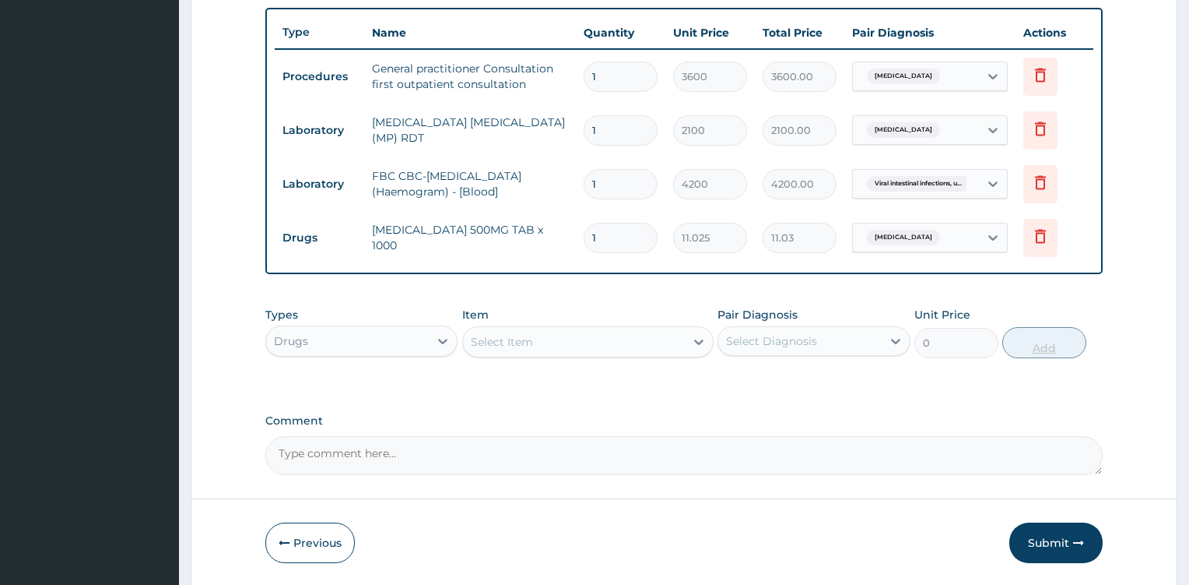
type input "18"
type input "198.45"
type input "18"
click at [700, 350] on div at bounding box center [699, 342] width 28 height 28
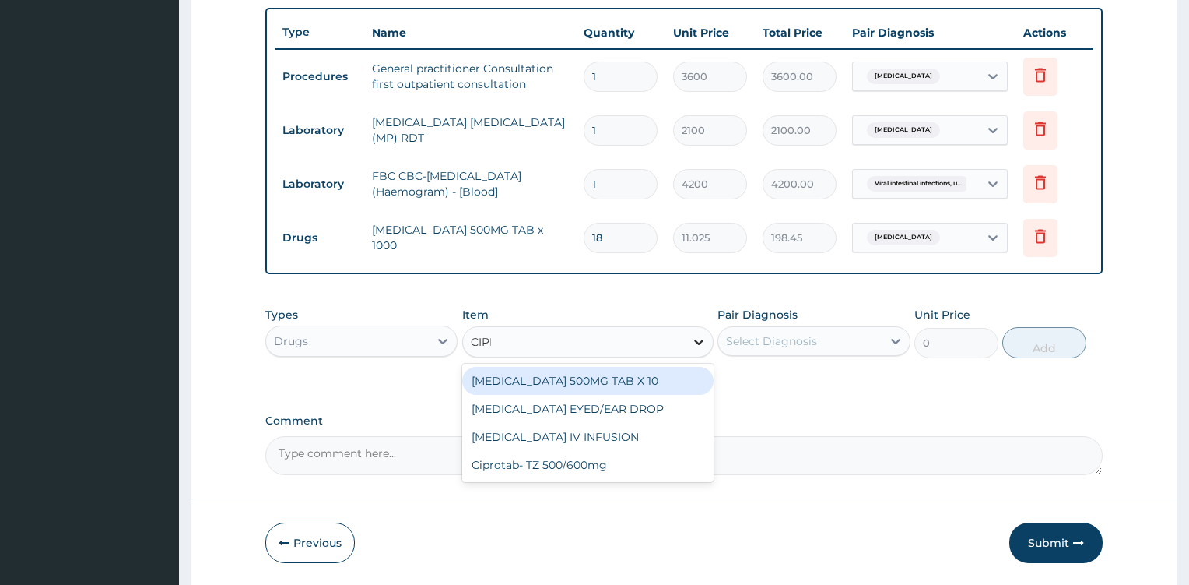
type input "[MEDICAL_DATA]"
click at [657, 381] on div "[MEDICAL_DATA] 500MG TAB X 10" at bounding box center [587, 381] width 251 height 28
type input "63"
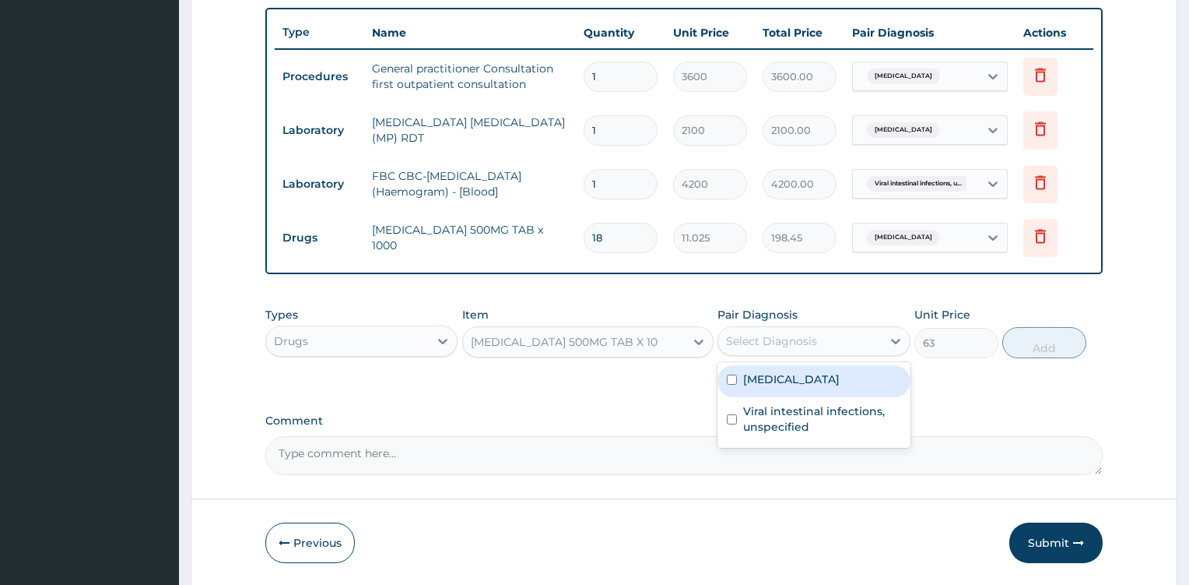
click at [880, 353] on div "Select Diagnosis" at bounding box center [814, 341] width 193 height 30
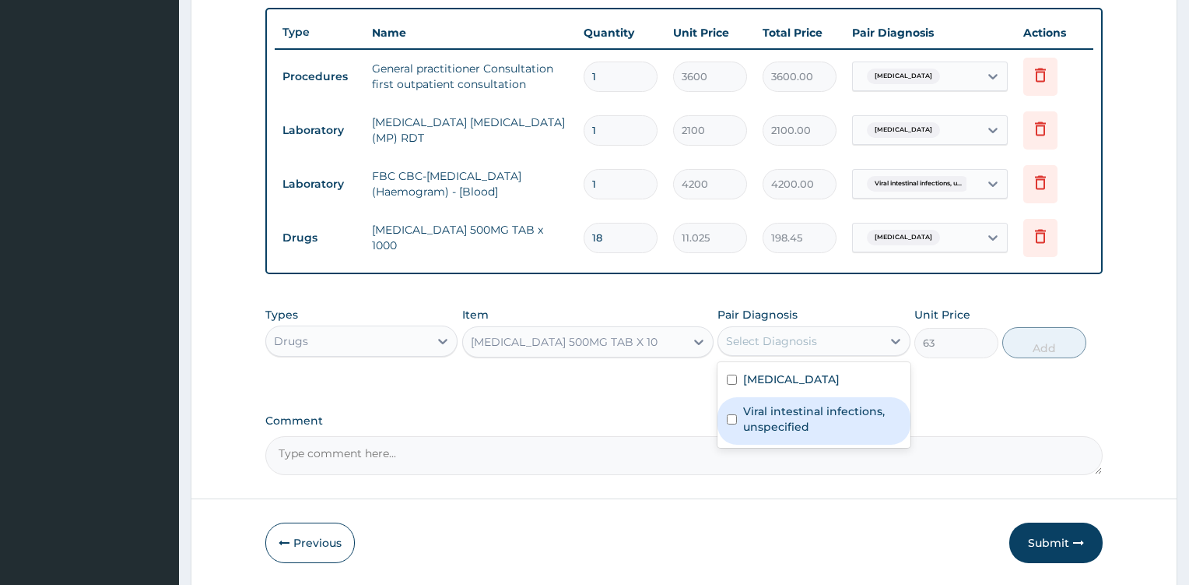
click at [846, 410] on label "Viral intestinal infections, unspecified" at bounding box center [822, 418] width 158 height 31
checkbox input "true"
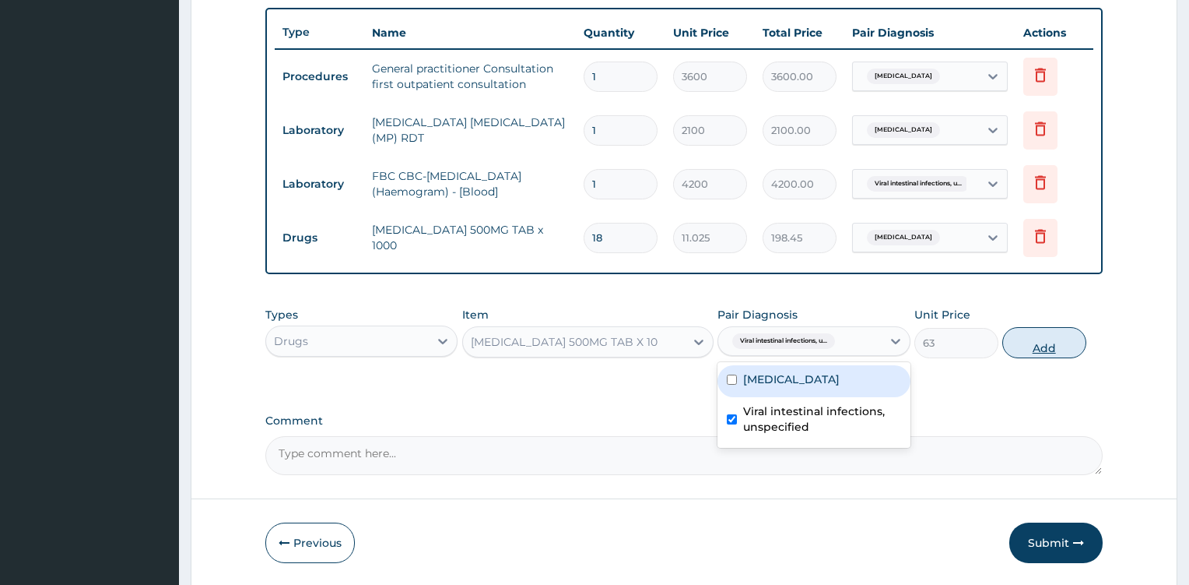
click at [1035, 342] on button "Add" at bounding box center [1045, 342] width 84 height 31
type input "0"
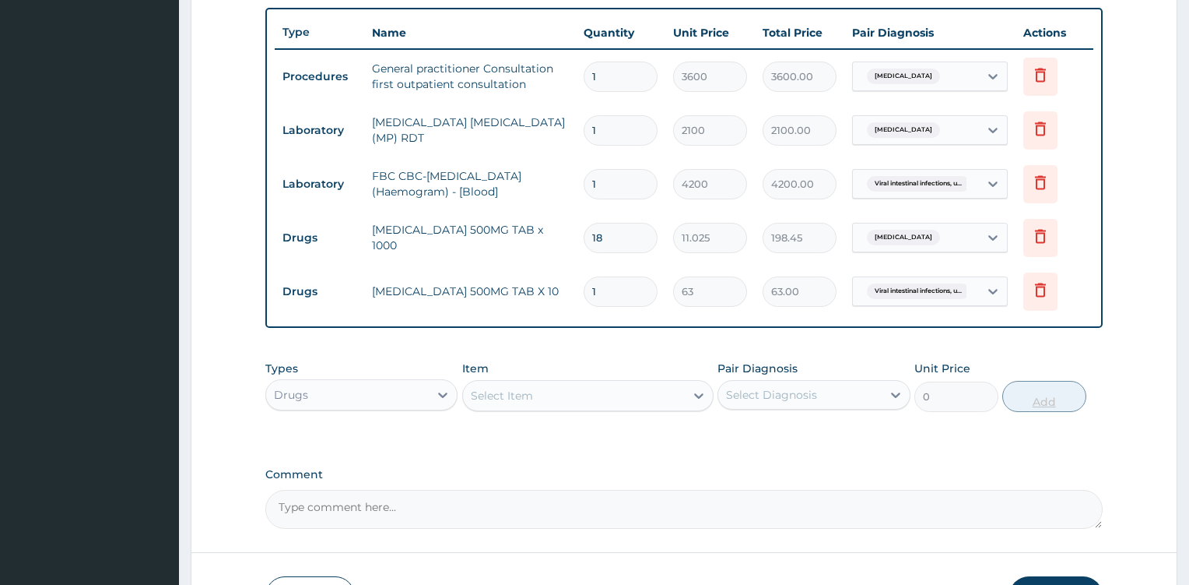
type input "10"
type input "630.00"
type input "10"
click at [691, 399] on icon at bounding box center [699, 396] width 16 height 16
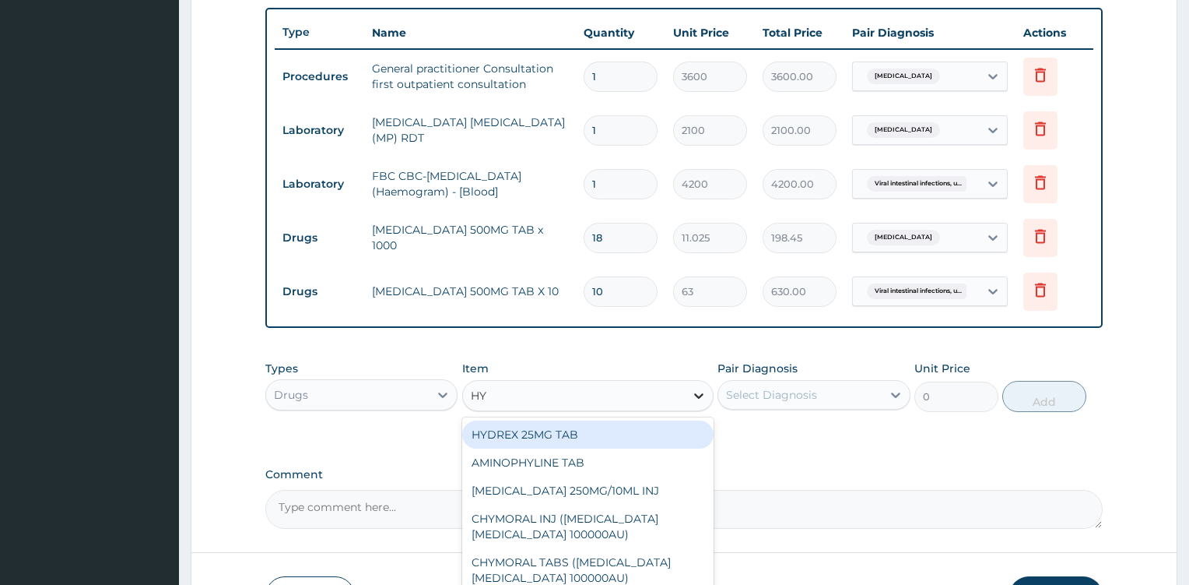
type input "HYO"
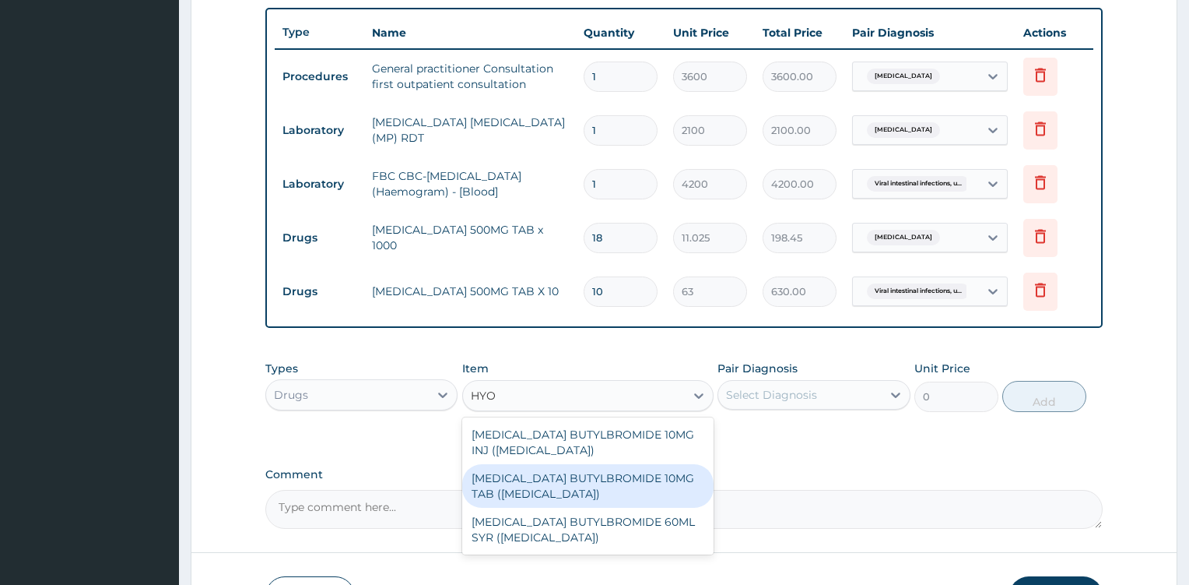
click at [665, 477] on div "[MEDICAL_DATA] BUTYLBROMIDE 10MG TAB ([MEDICAL_DATA])" at bounding box center [587, 486] width 251 height 44
type input "52.5"
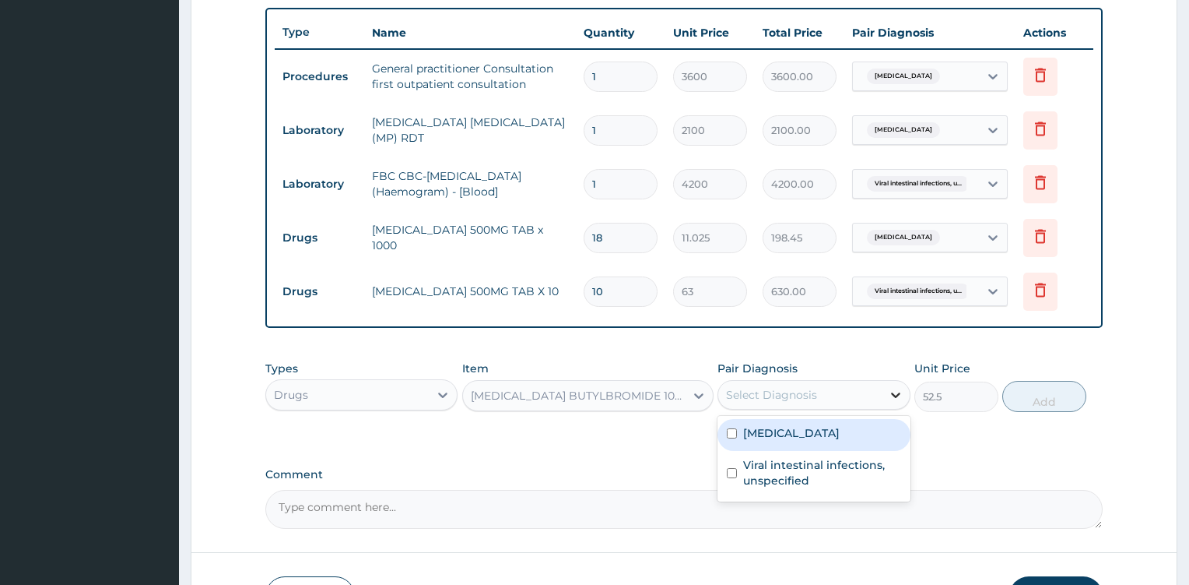
click at [898, 408] on div at bounding box center [896, 395] width 28 height 28
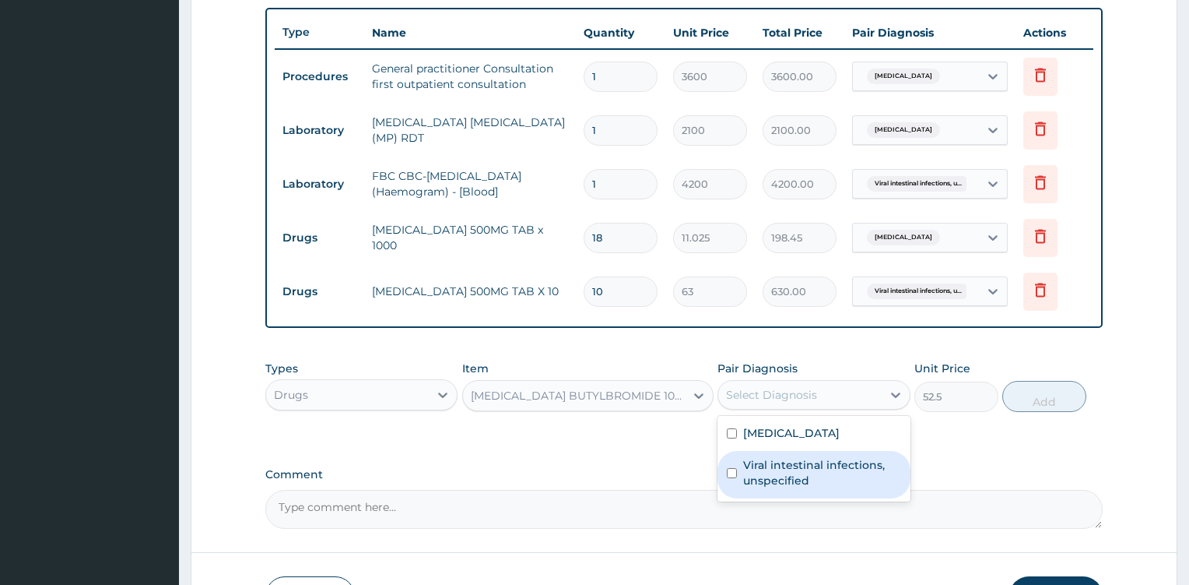
click at [838, 467] on label "Viral intestinal infections, unspecified" at bounding box center [822, 472] width 158 height 31
checkbox input "true"
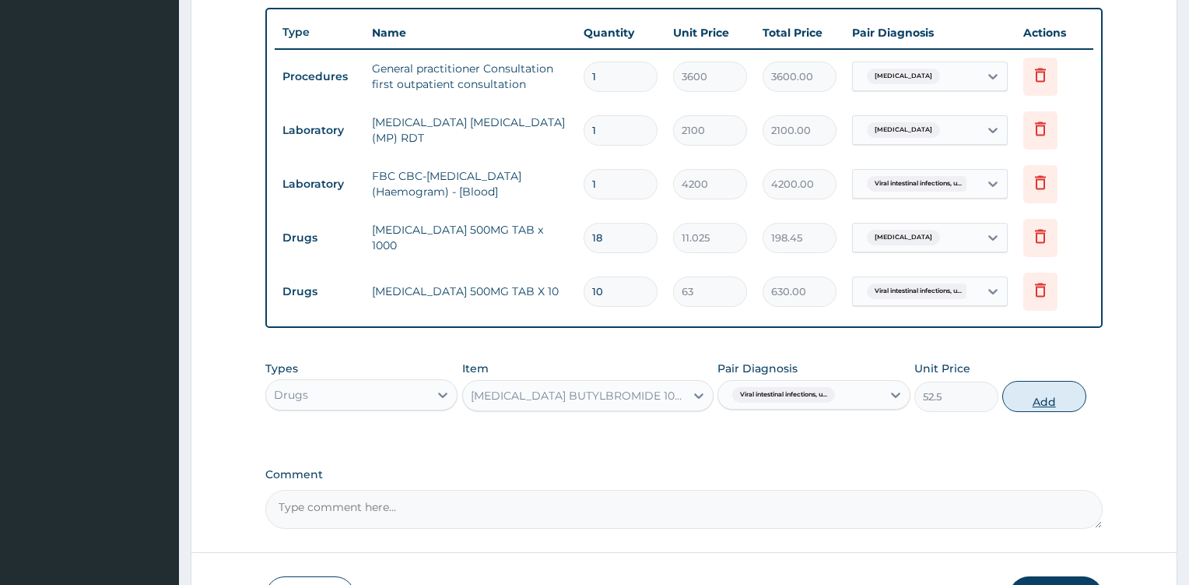
click at [1022, 399] on button "Add" at bounding box center [1045, 396] width 84 height 31
type input "0"
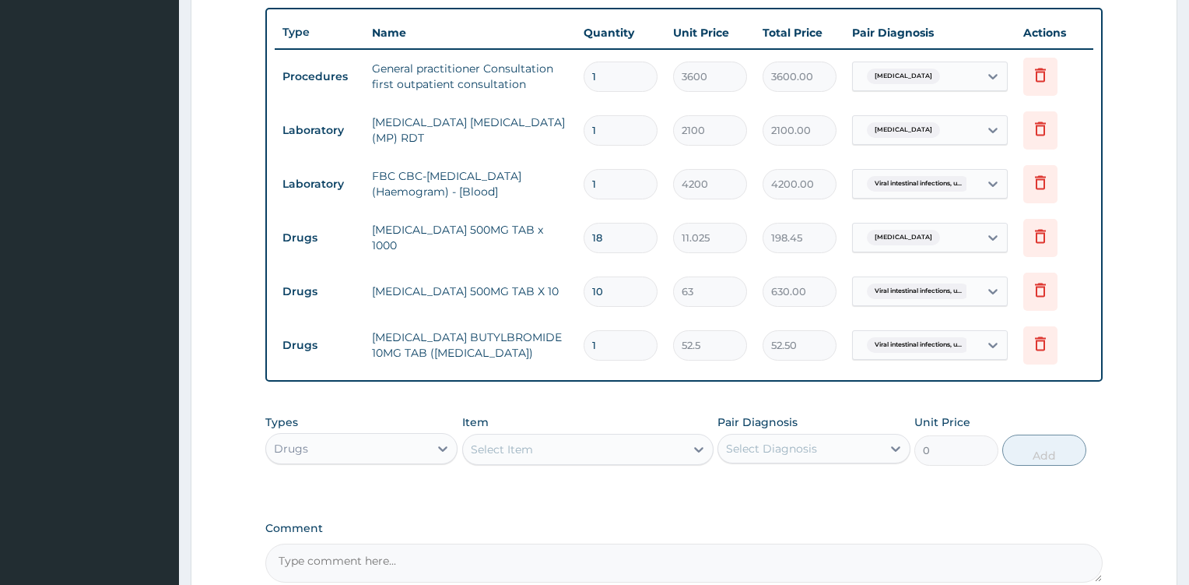
type input "10"
type input "525.00"
type input "10"
click at [688, 460] on div at bounding box center [699, 449] width 28 height 28
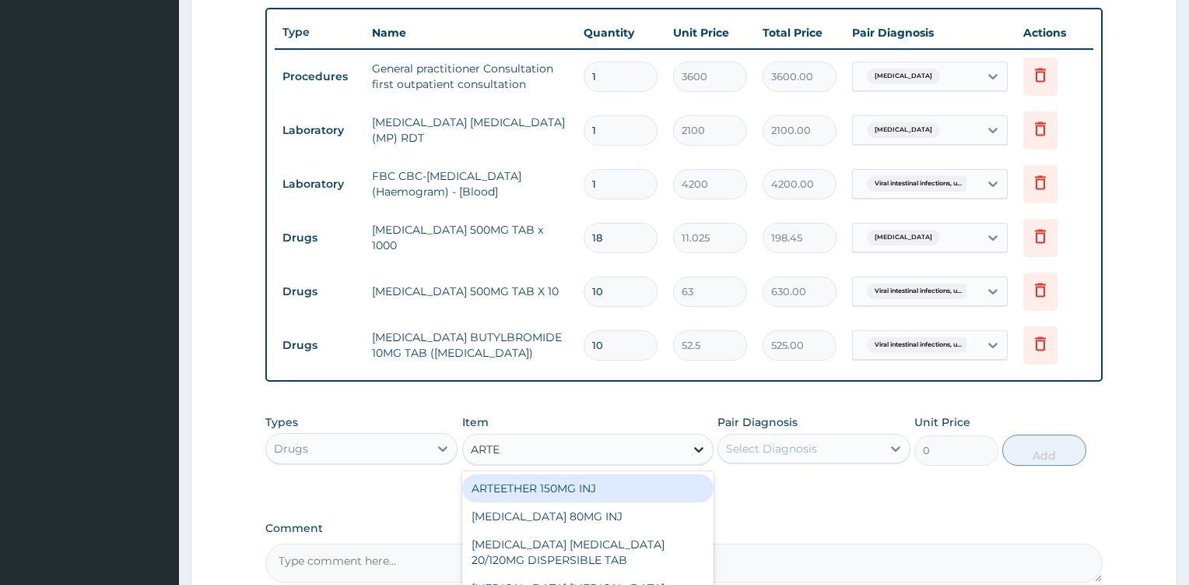
type input "ARTEM"
click at [675, 497] on div "[MEDICAL_DATA] 80MG INJ" at bounding box center [587, 488] width 251 height 28
type input "1400"
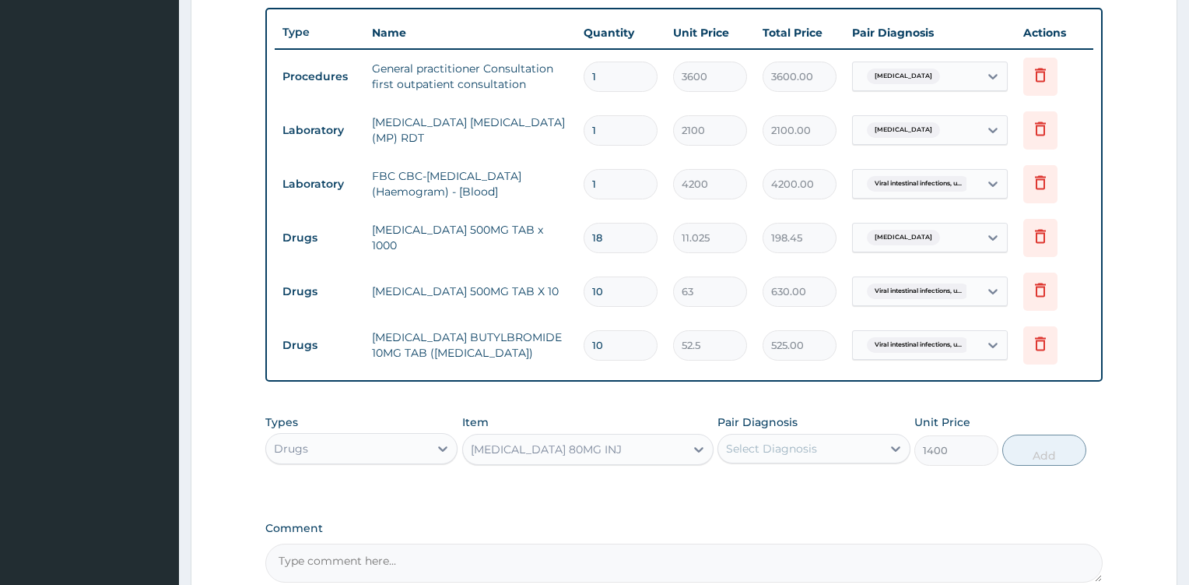
click at [850, 454] on div "Select Diagnosis" at bounding box center [799, 448] width 163 height 25
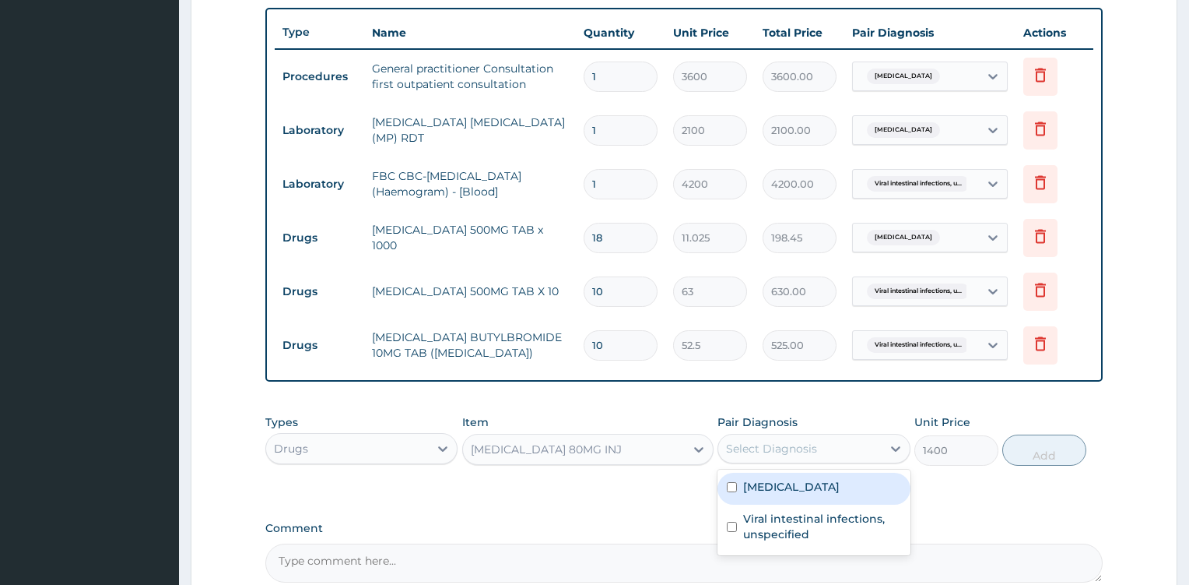
click at [821, 485] on label "[MEDICAL_DATA]" at bounding box center [791, 487] width 97 height 16
checkbox input "true"
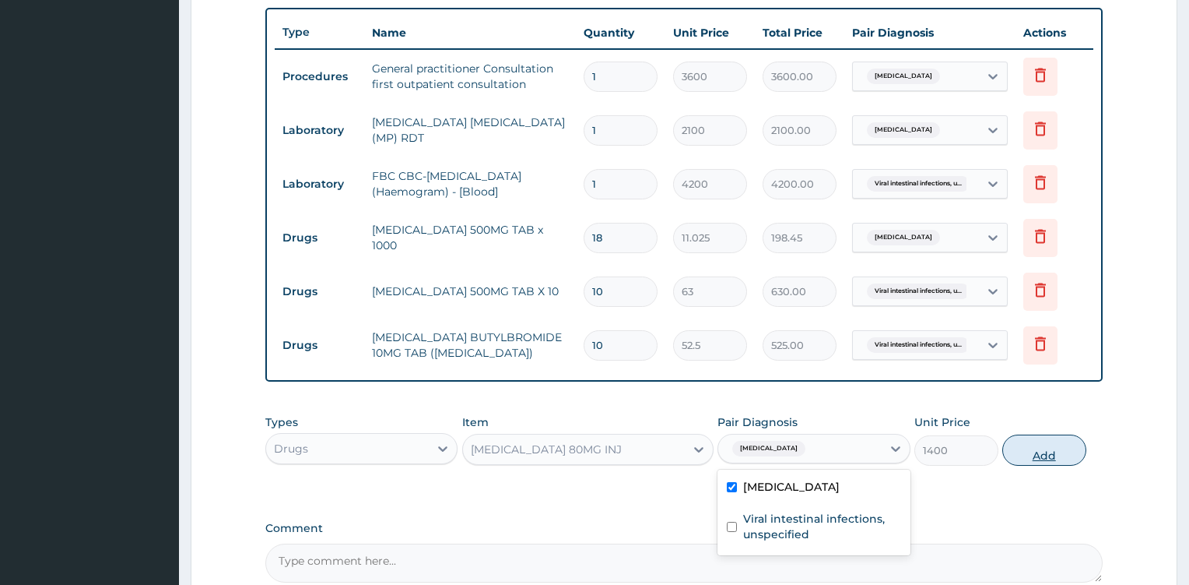
click at [1035, 450] on button "Add" at bounding box center [1045, 449] width 84 height 31
type input "0"
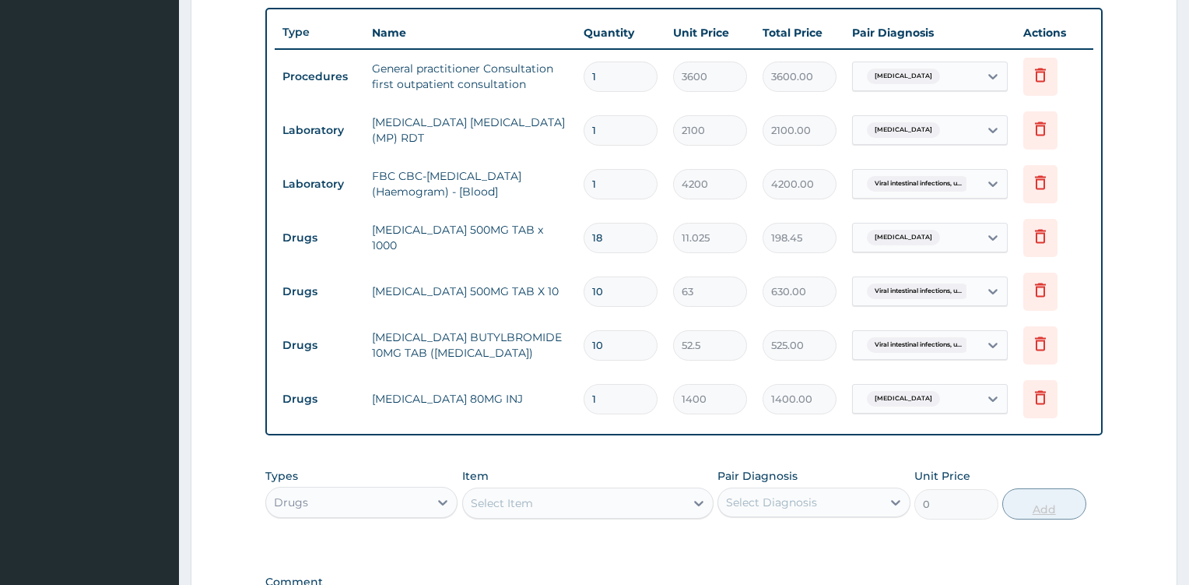
type input "0.00"
type input "6"
type input "8400.00"
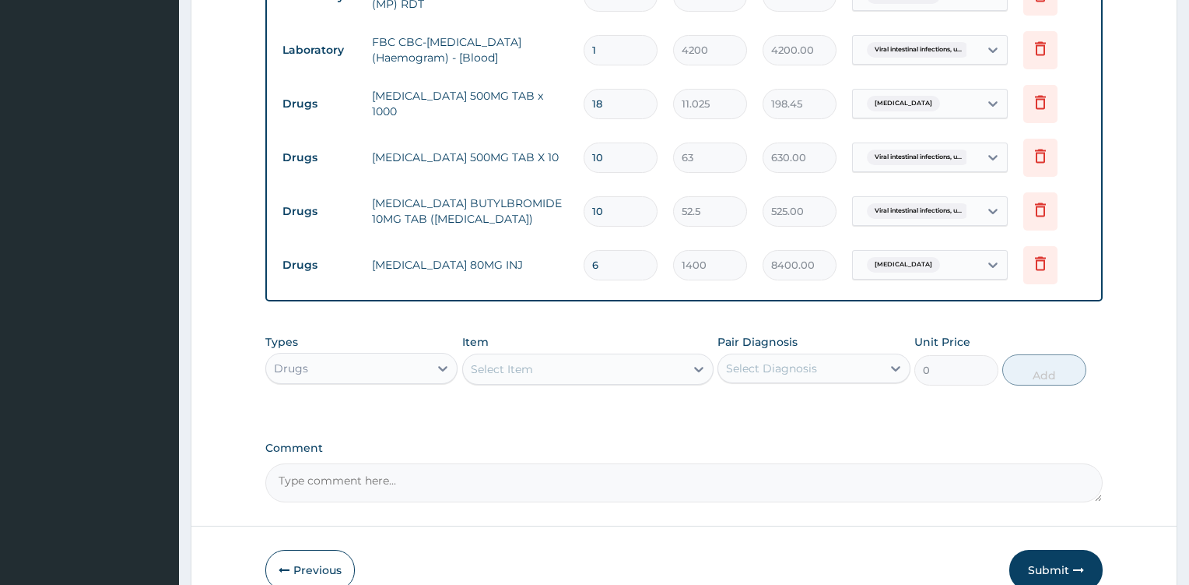
scroll to position [786, 0]
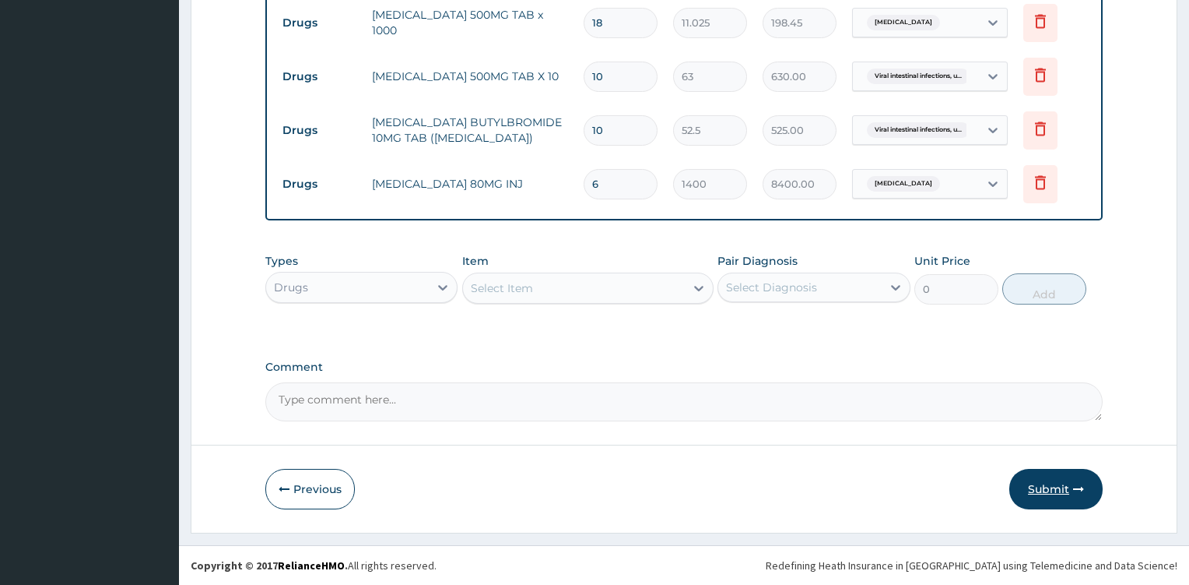
type input "6"
click at [1043, 494] on button "Submit" at bounding box center [1056, 489] width 93 height 40
